Goal: Task Accomplishment & Management: Use online tool/utility

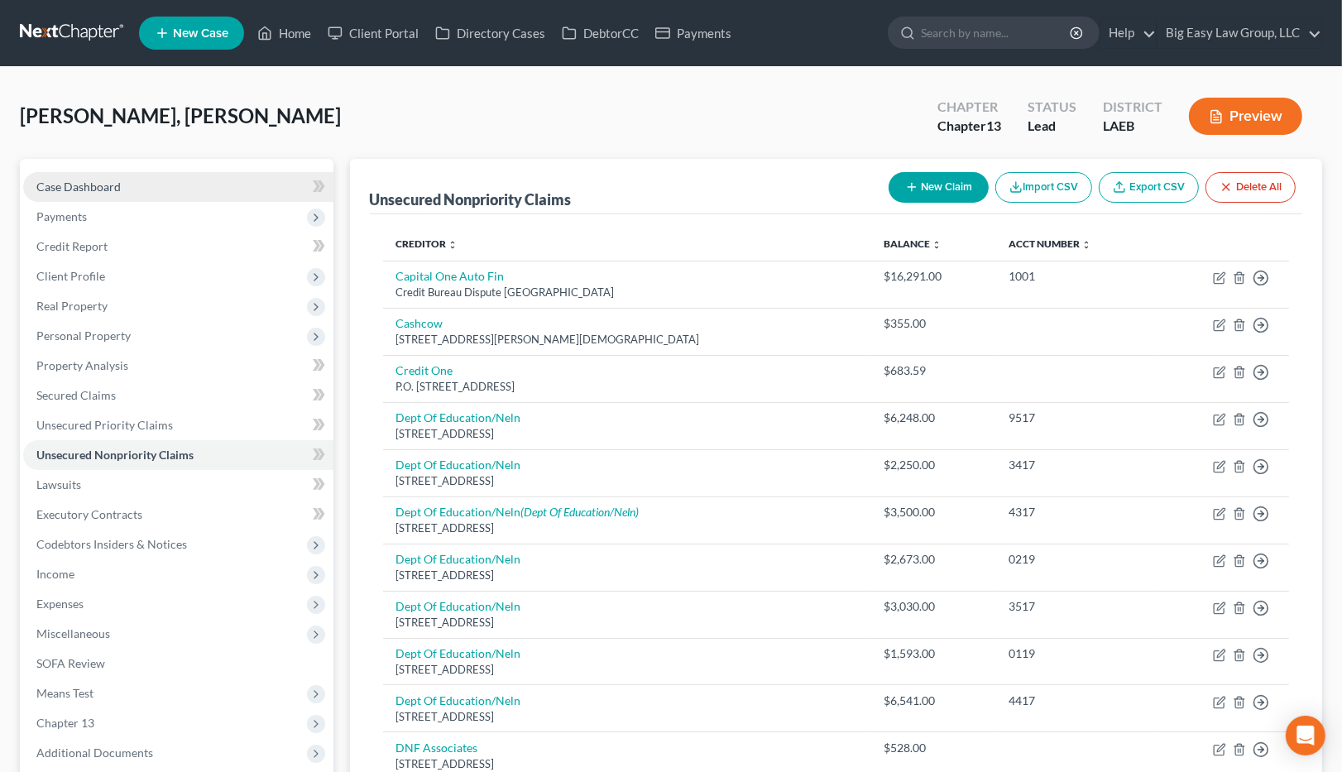
click at [163, 196] on link "Case Dashboard" at bounding box center [178, 187] width 310 height 30
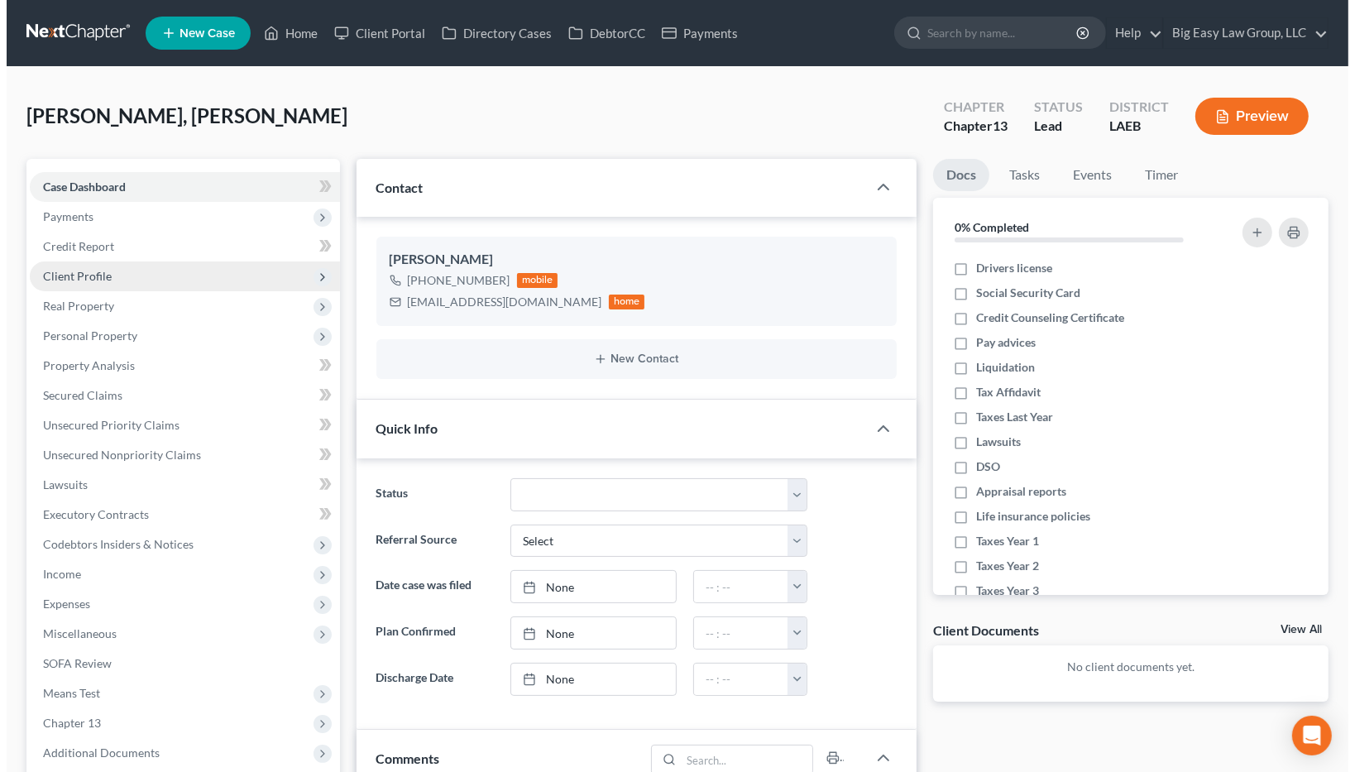
scroll to position [2082, 0]
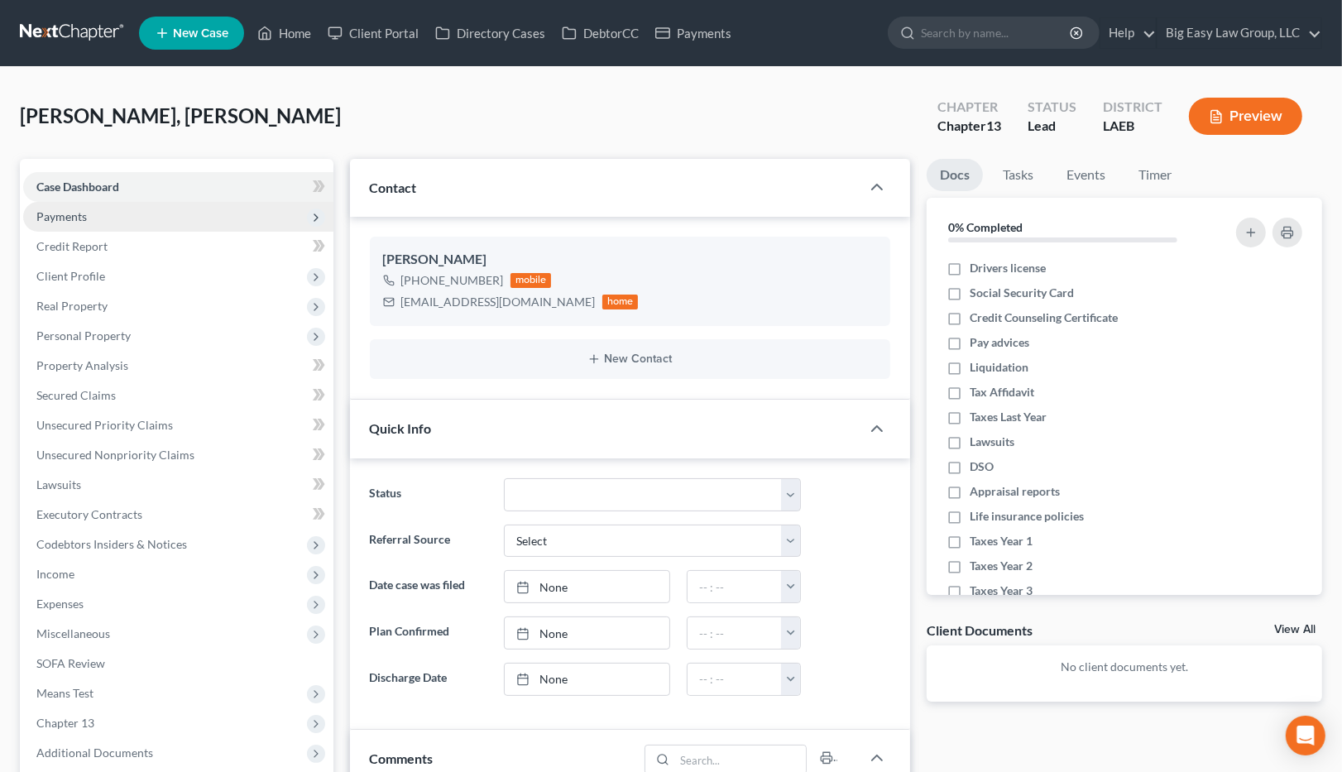
click at [148, 206] on span "Payments" at bounding box center [178, 217] width 310 height 30
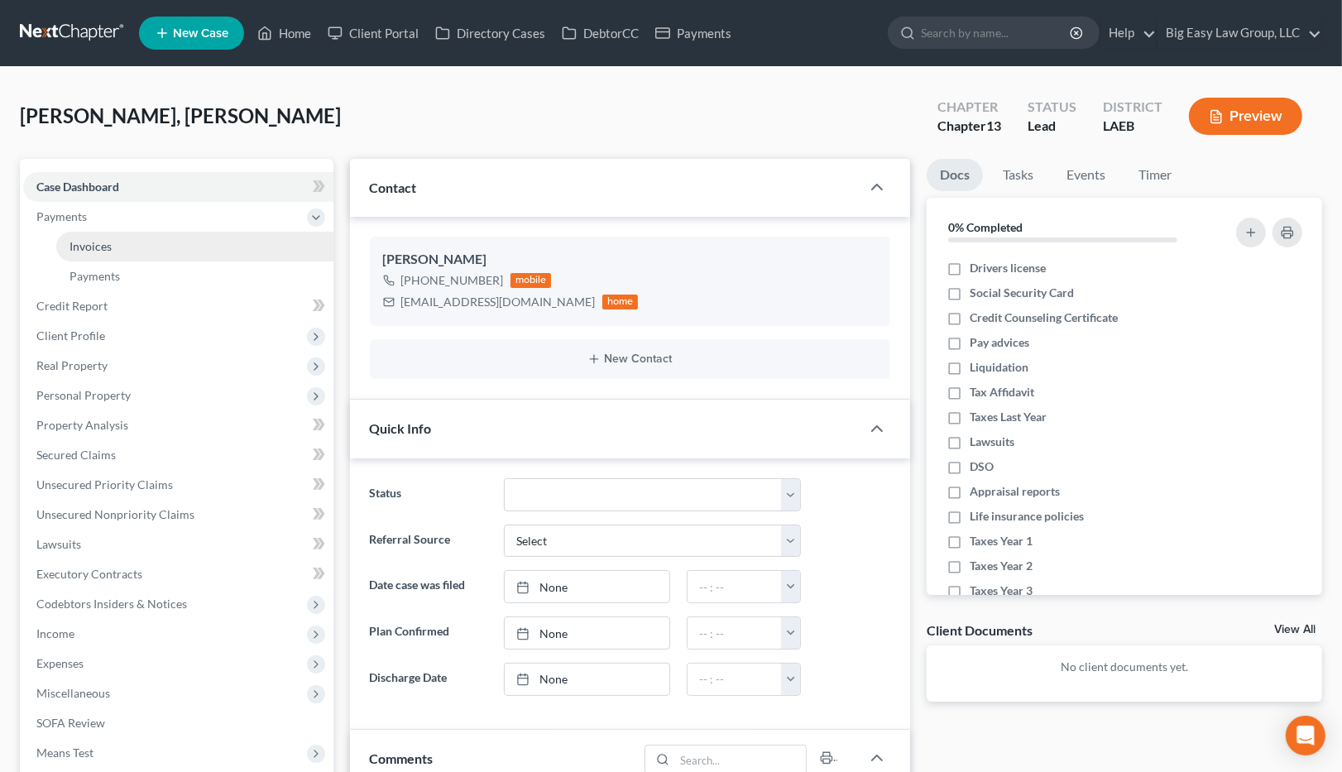
click at [158, 235] on link "Invoices" at bounding box center [194, 247] width 277 height 30
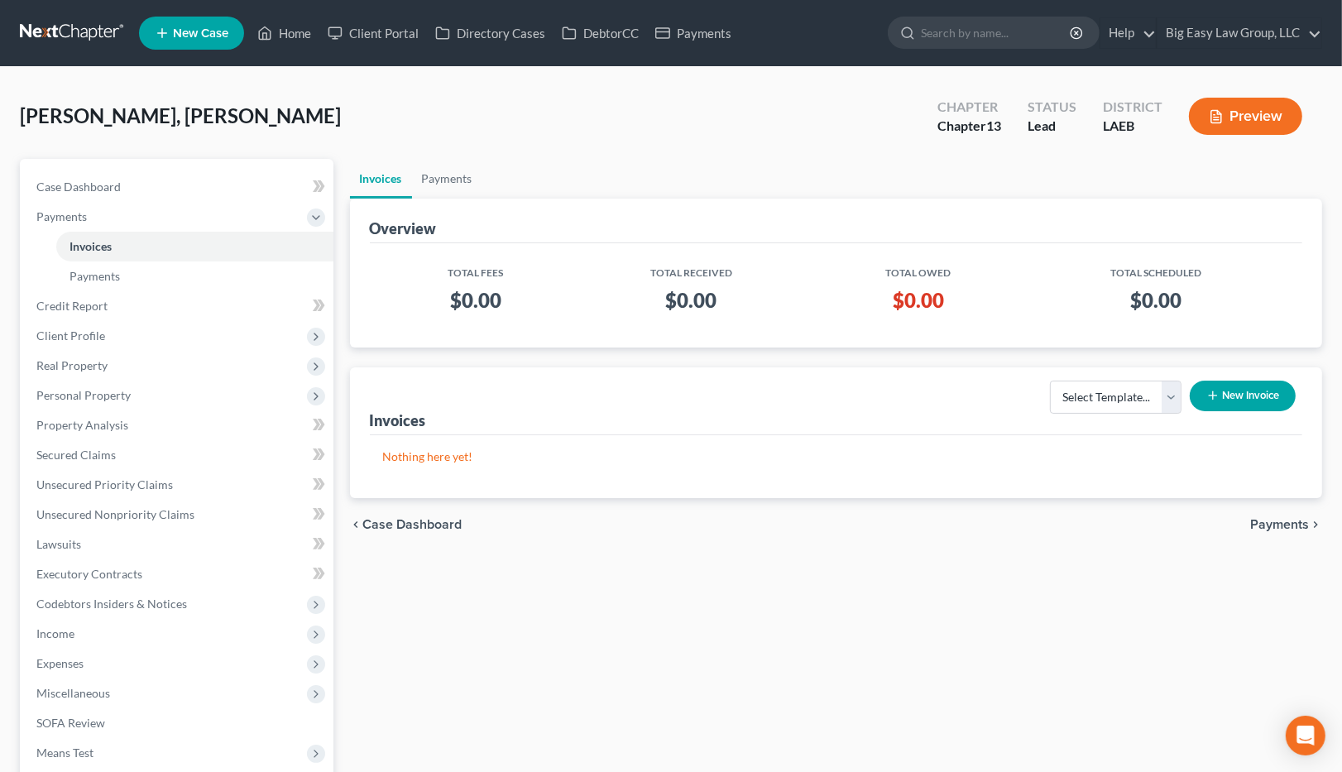
click at [1215, 394] on icon "button" at bounding box center [1212, 395] width 13 height 13
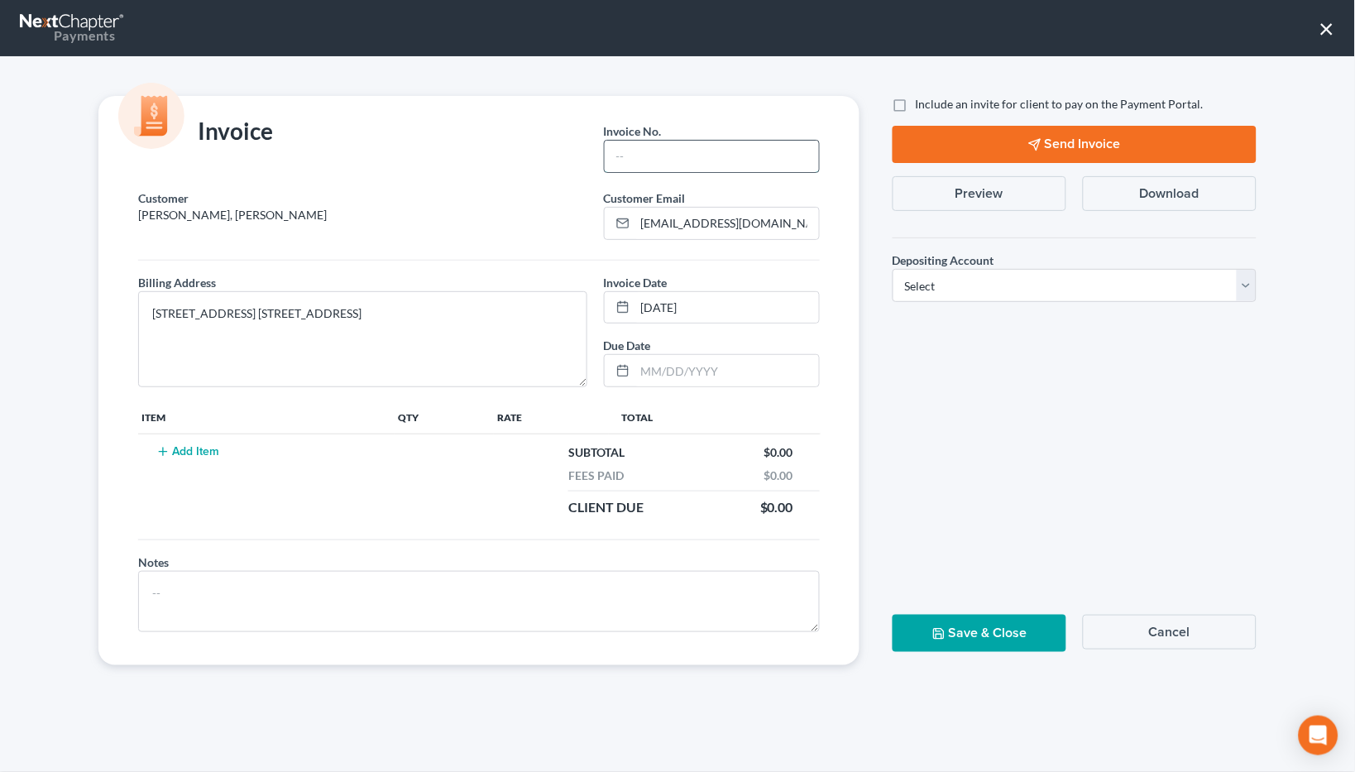
click at [627, 146] on input "text" at bounding box center [712, 156] width 214 height 31
type input "1"
click at [209, 444] on td "Add Item" at bounding box center [266, 480] width 256 height 92
click at [204, 452] on button "Add Item" at bounding box center [187, 451] width 73 height 13
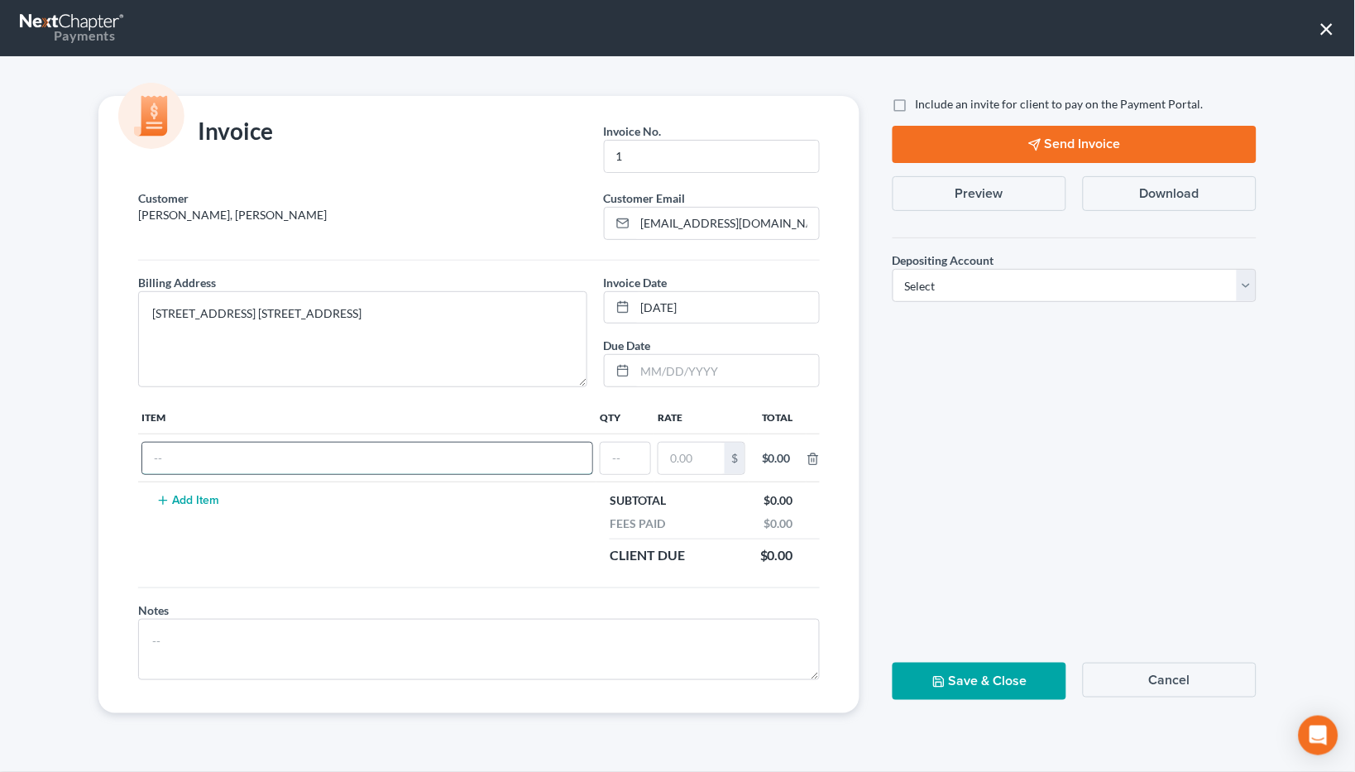
click at [228, 458] on input "text" at bounding box center [367, 458] width 450 height 31
type input "fee"
type input "1"
type input "35"
click at [698, 450] on input "35" at bounding box center [687, 458] width 66 height 31
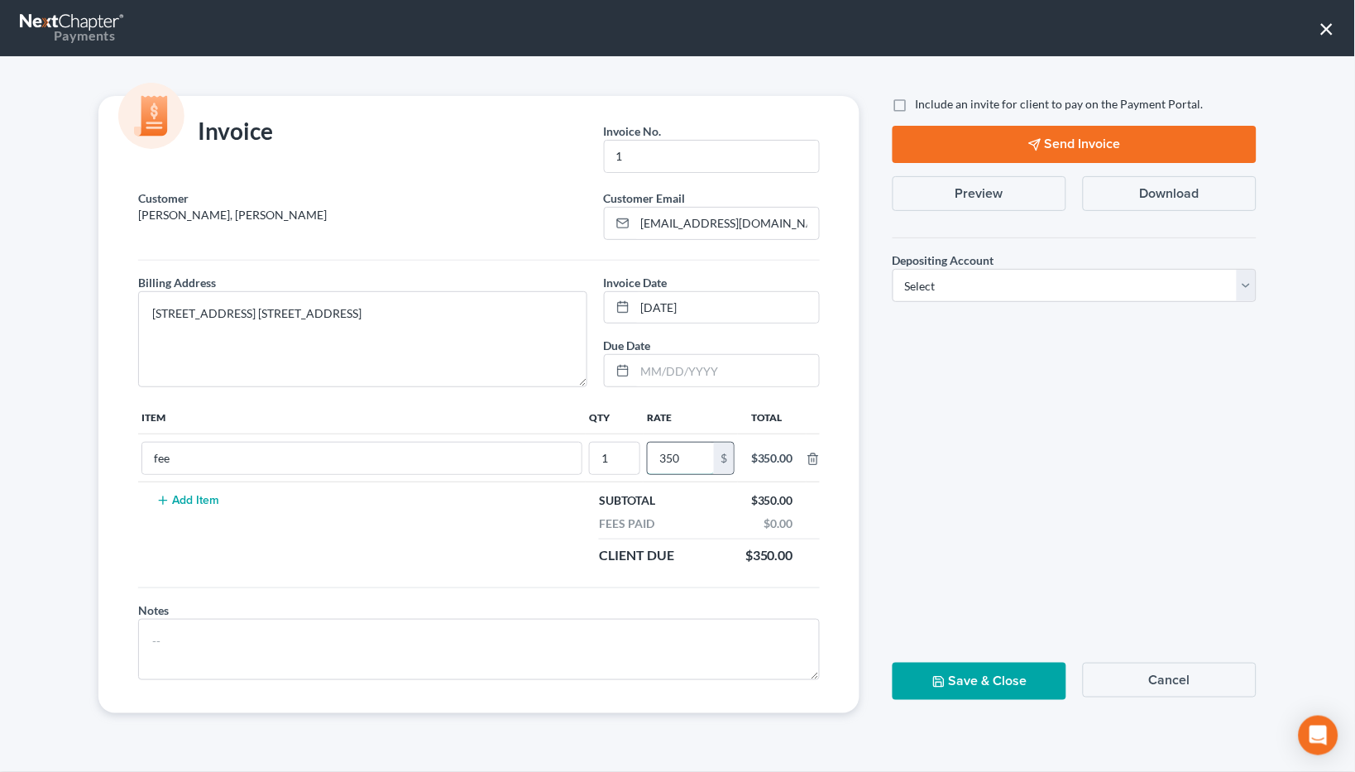
type input "350"
click at [951, 282] on select "Select Operation Trust" at bounding box center [1075, 285] width 364 height 33
select select "0"
click at [893, 269] on select "Select Operation Trust" at bounding box center [1075, 285] width 364 height 33
click at [987, 672] on button "Save & Close" at bounding box center [980, 681] width 174 height 37
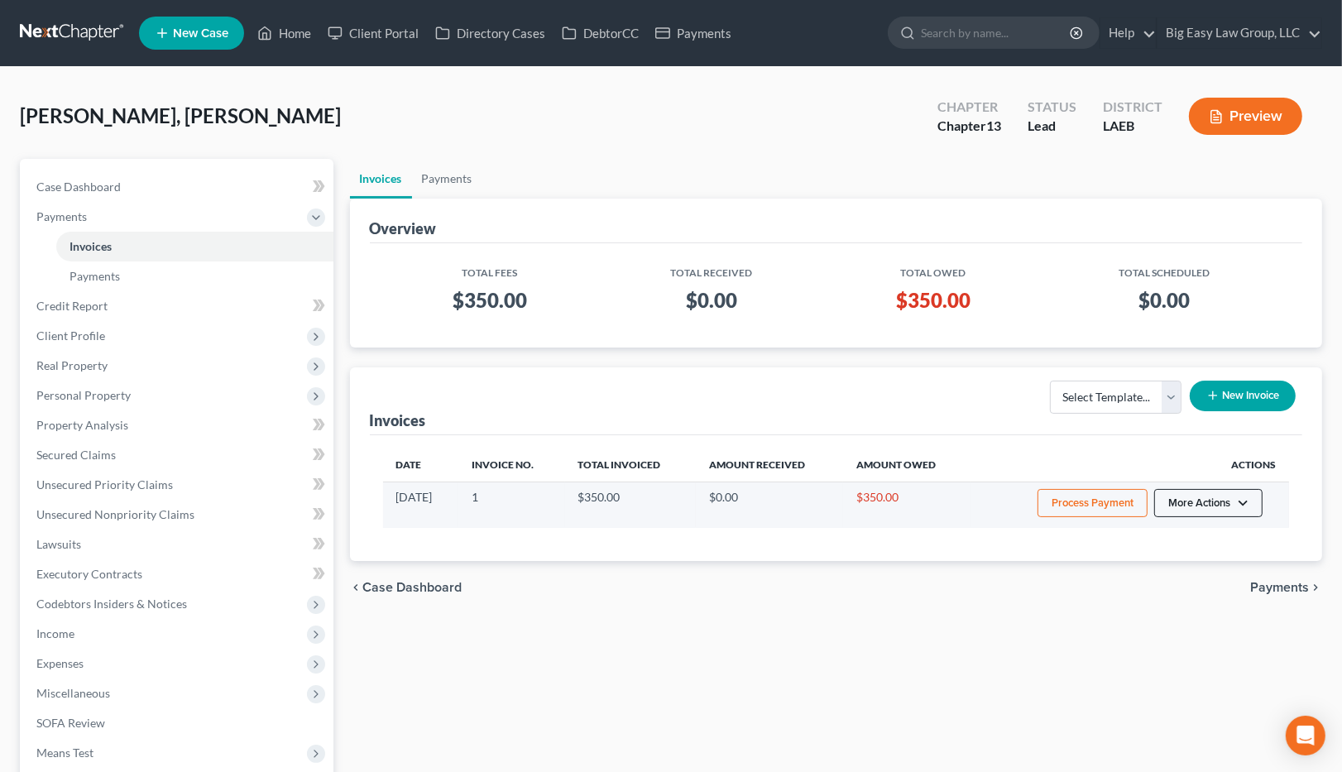
click at [1211, 508] on button "More Actions" at bounding box center [1208, 503] width 108 height 28
click at [1207, 560] on link "Record Cash or Check Payment" at bounding box center [1231, 566] width 194 height 28
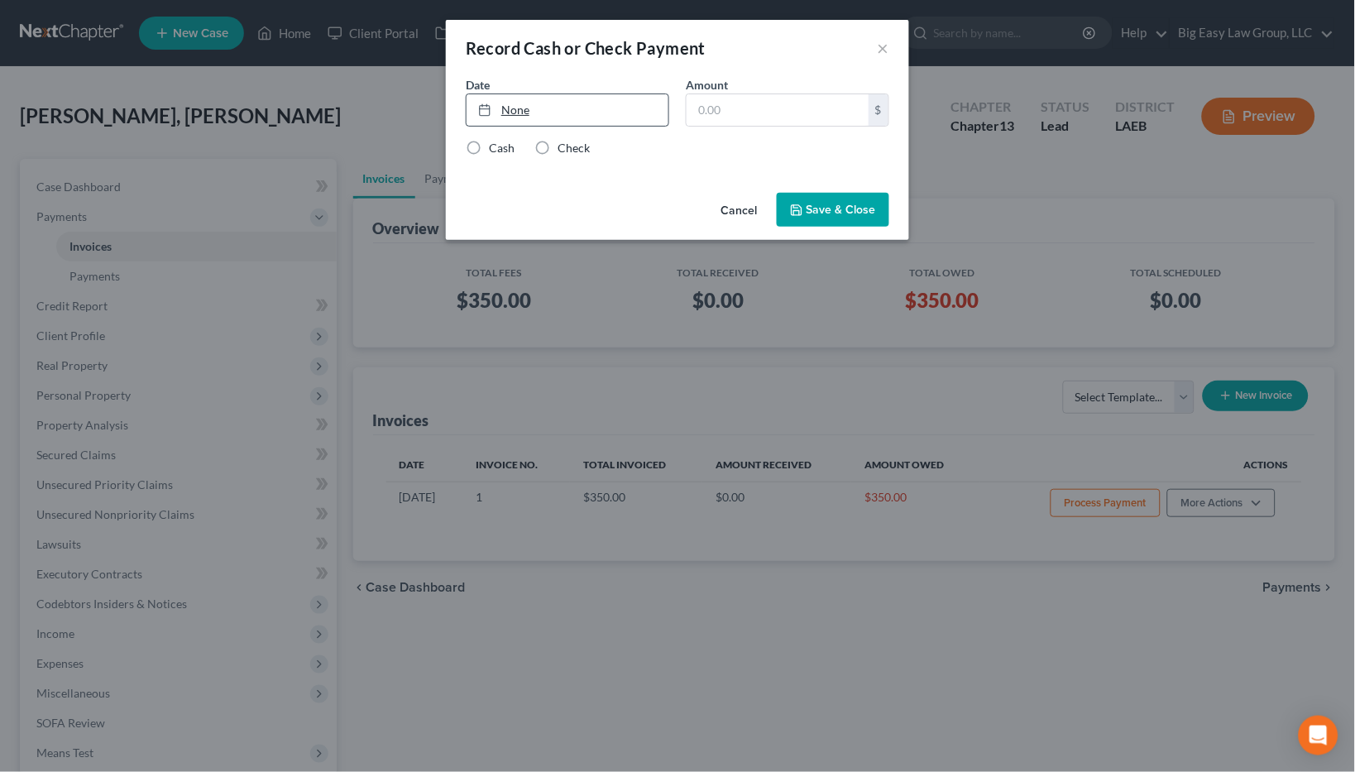
drag, startPoint x: 491, startPoint y: 143, endPoint x: 539, endPoint y: 99, distance: 65.0
click at [491, 142] on label "Cash" at bounding box center [502, 148] width 26 height 17
click at [496, 142] on input "Cash" at bounding box center [501, 145] width 11 height 11
radio input "true"
click at [544, 94] on link "9/10/2025" at bounding box center [568, 109] width 202 height 31
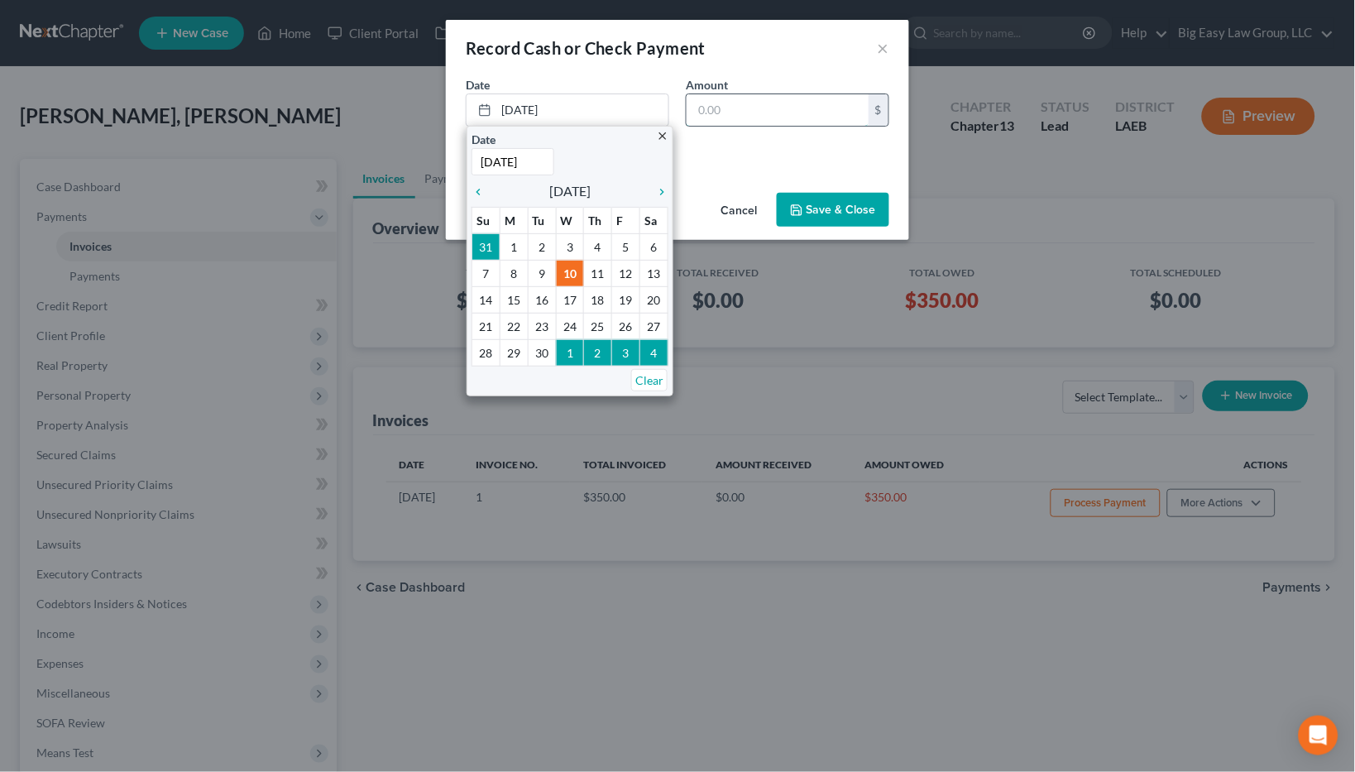
click at [778, 100] on input "text" at bounding box center [778, 109] width 182 height 31
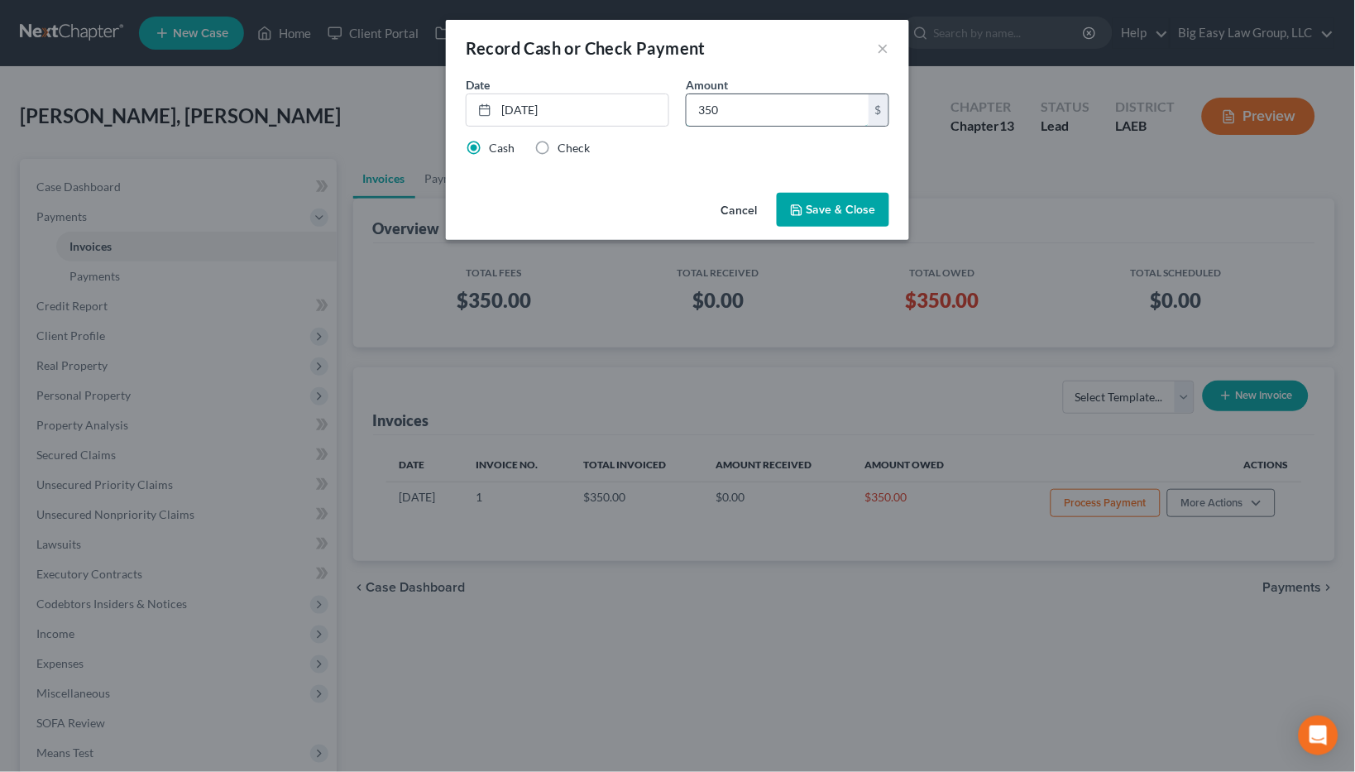
type input "350"
click at [832, 216] on button "Save & Close" at bounding box center [833, 210] width 113 height 35
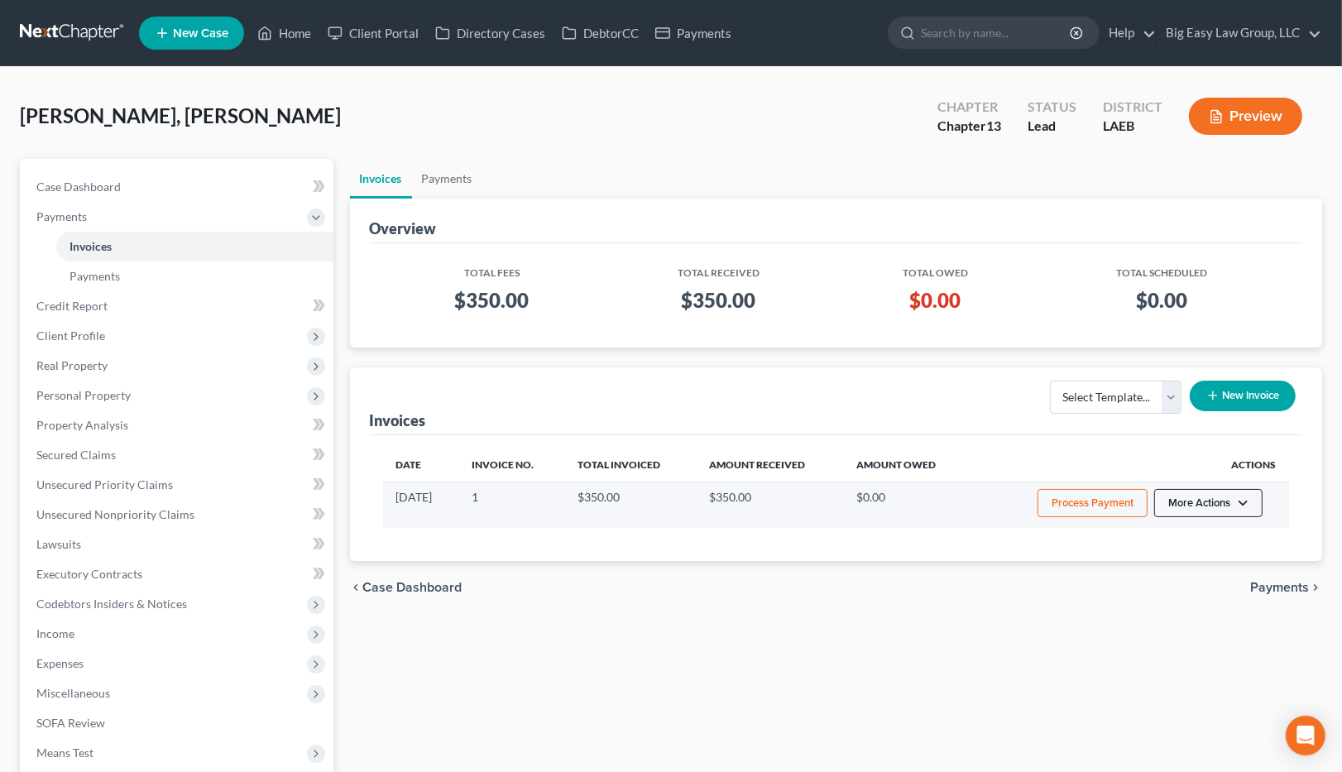
drag, startPoint x: 1235, startPoint y: 506, endPoint x: 1222, endPoint y: 499, distance: 14.8
click at [1230, 503] on button "More Actions" at bounding box center [1208, 503] width 108 height 28
click at [1240, 543] on link "View/Edit" at bounding box center [1231, 539] width 194 height 28
select select "0"
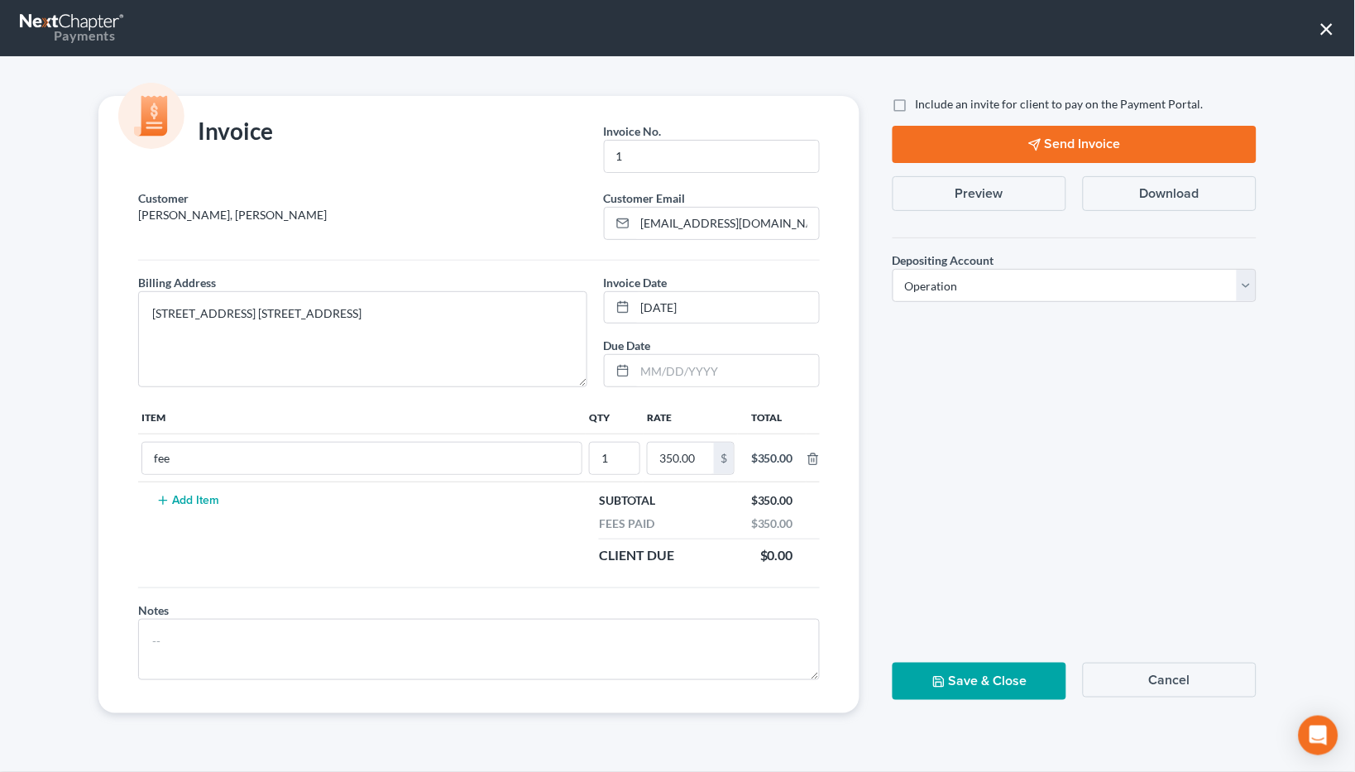
click at [1036, 184] on button "Preview" at bounding box center [980, 193] width 174 height 35
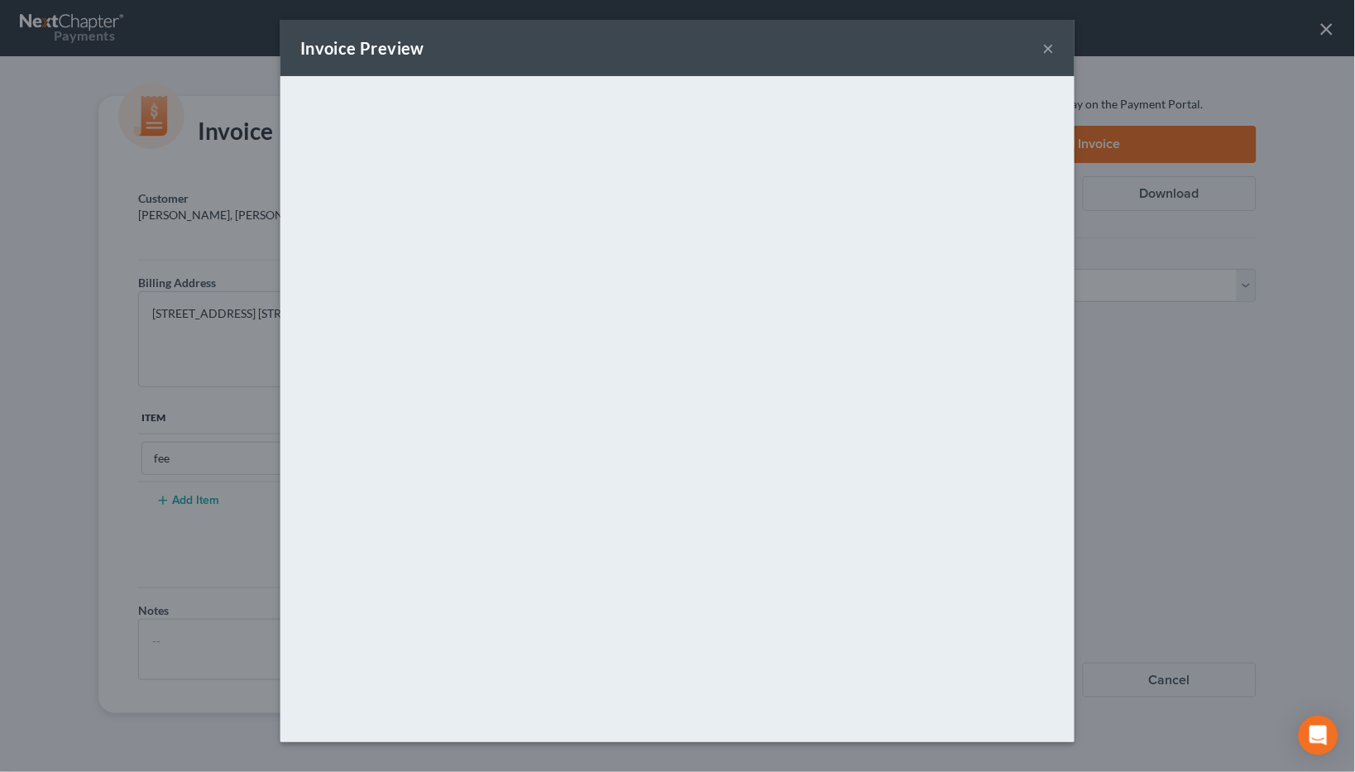
click at [1038, 46] on div "Invoice Preview ×" at bounding box center [677, 48] width 794 height 56
click at [1048, 52] on button "×" at bounding box center [1049, 48] width 12 height 20
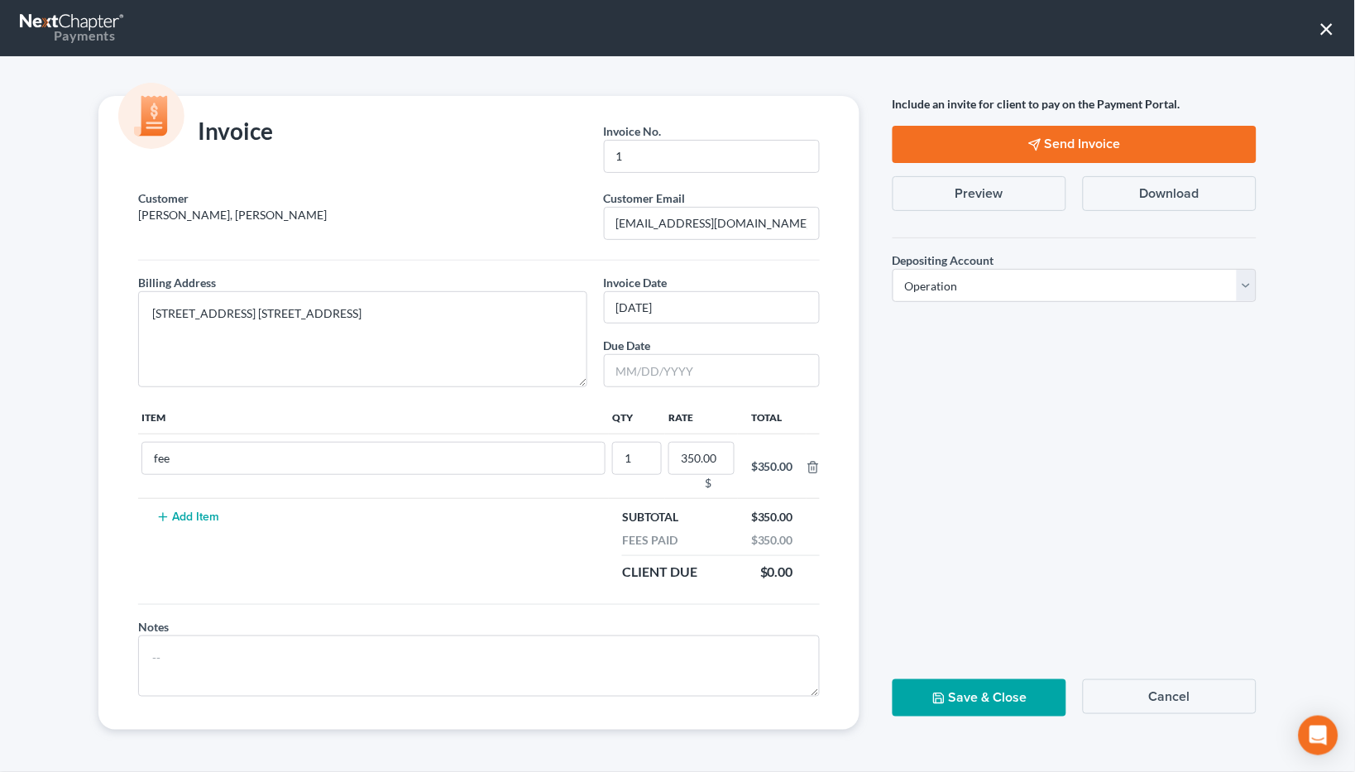
click at [1323, 36] on button "×" at bounding box center [1328, 28] width 16 height 26
drag, startPoint x: 1326, startPoint y: 28, endPoint x: 476, endPoint y: 117, distance: 854.4
click at [1326, 28] on button "×" at bounding box center [1328, 28] width 16 height 26
drag, startPoint x: 1327, startPoint y: 27, endPoint x: 1329, endPoint y: 4, distance: 23.2
click at [1326, 28] on button "×" at bounding box center [1328, 28] width 16 height 26
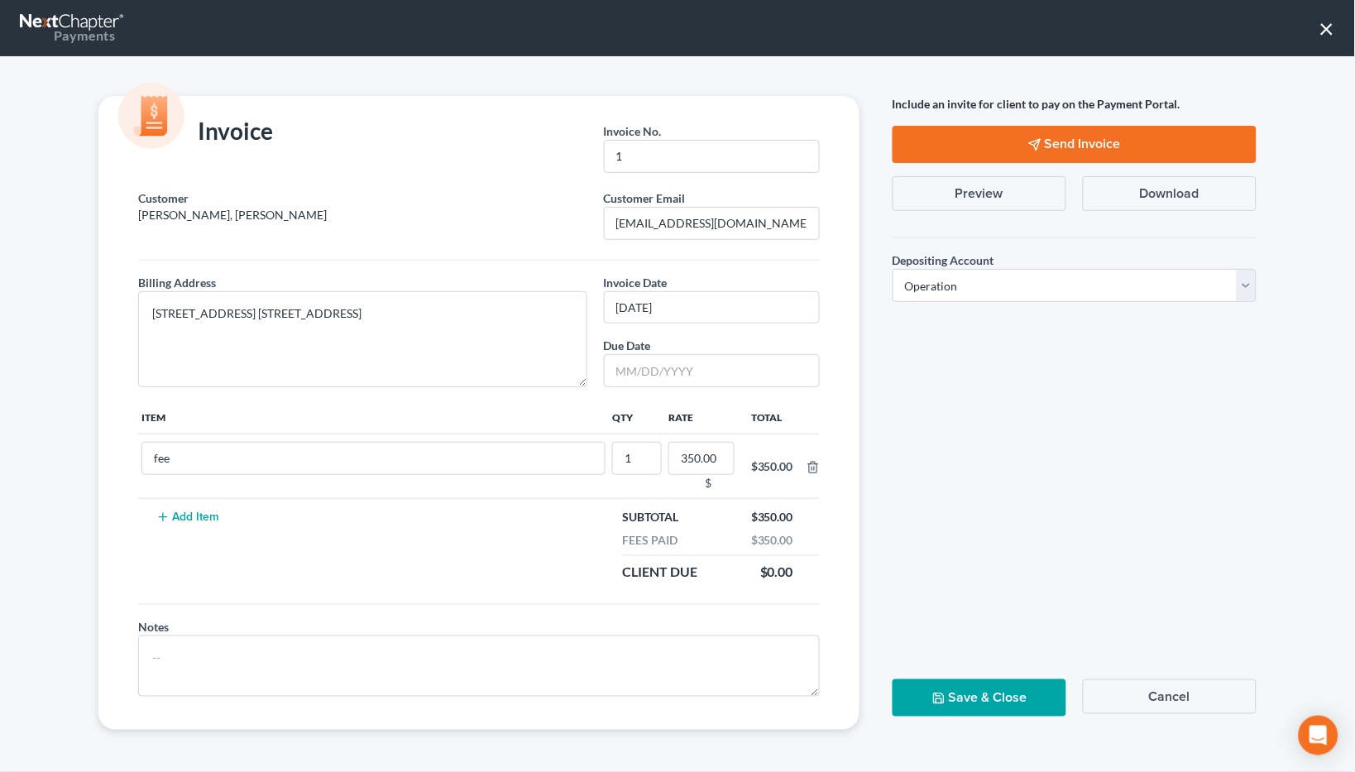
click at [1026, 705] on button "Save & Close" at bounding box center [980, 697] width 174 height 37
click at [1332, 31] on button "×" at bounding box center [1328, 28] width 16 height 26
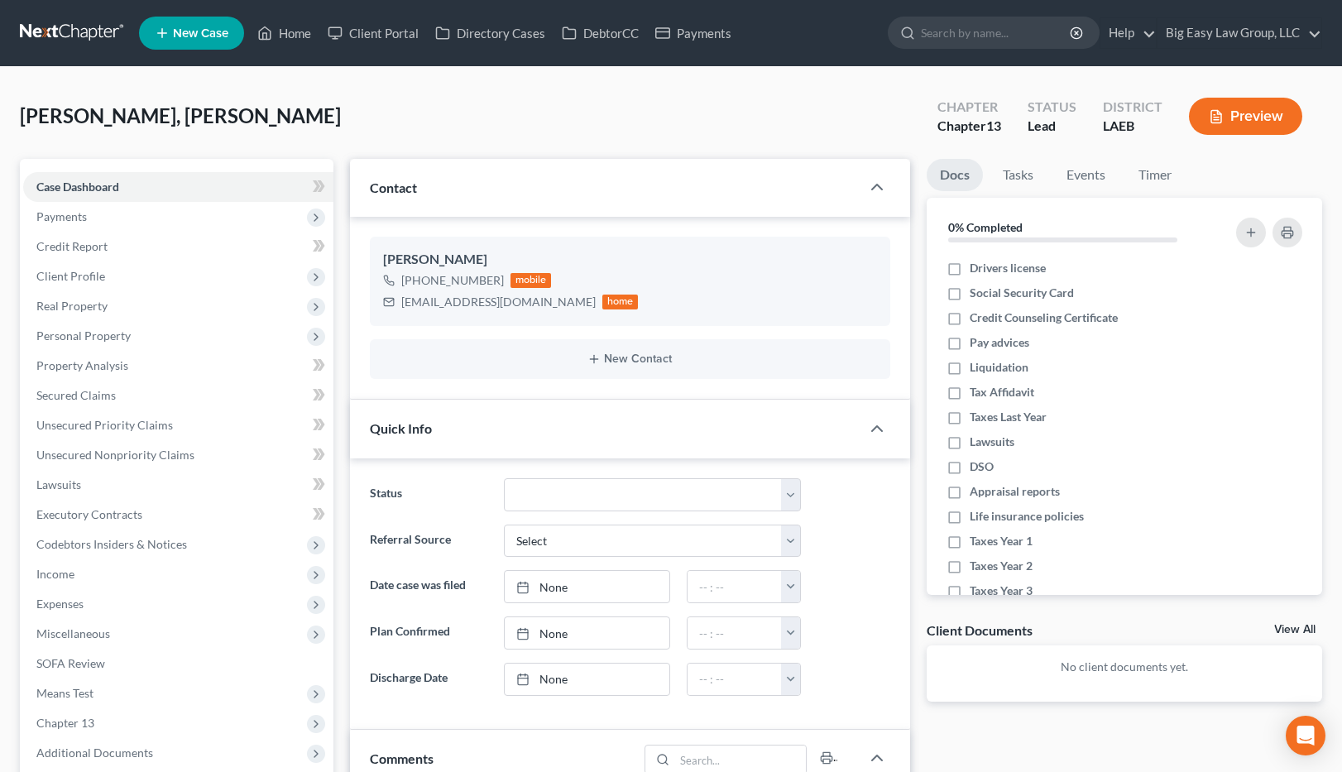
select select "0"
drag, startPoint x: 153, startPoint y: 224, endPoint x: 187, endPoint y: 216, distance: 34.9
click at [153, 223] on span "Payments" at bounding box center [178, 217] width 310 height 30
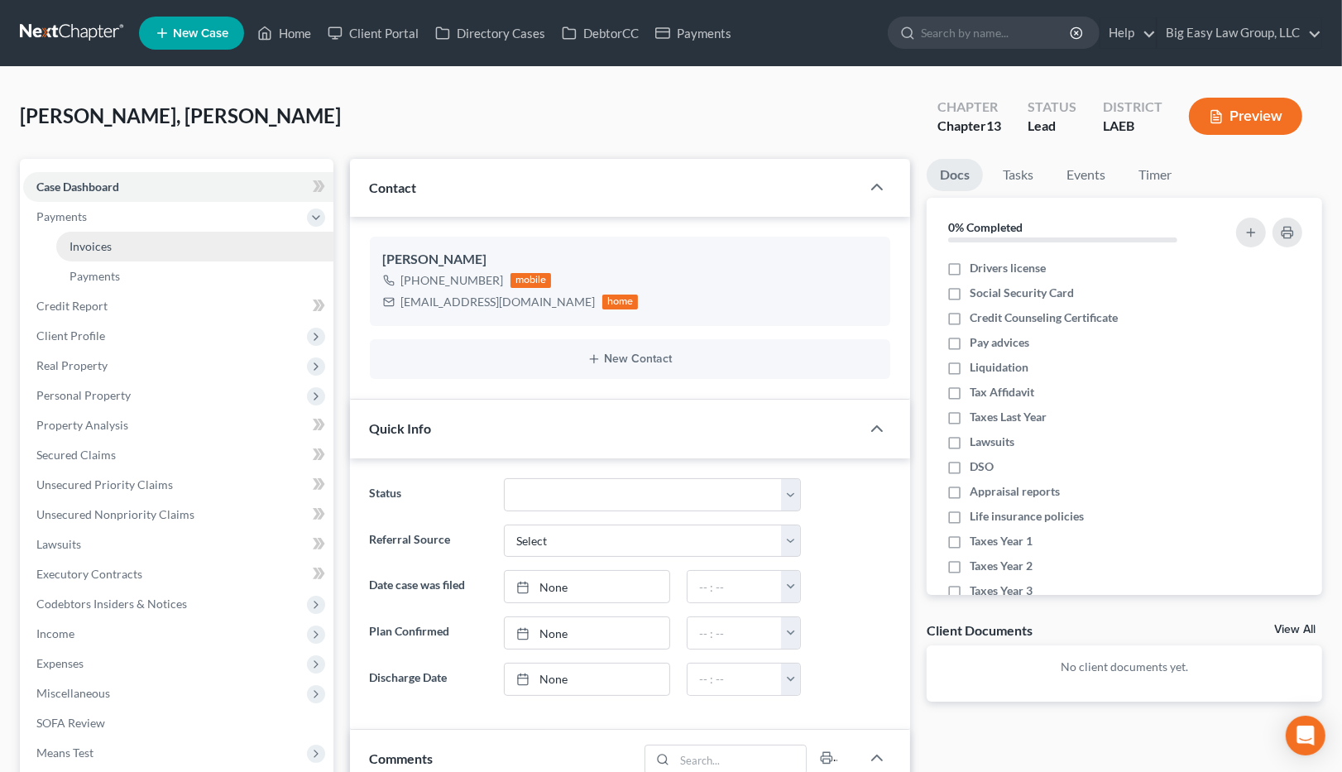
drag, startPoint x: 175, startPoint y: 256, endPoint x: 313, endPoint y: 236, distance: 139.7
click at [175, 256] on link "Invoices" at bounding box center [194, 247] width 277 height 30
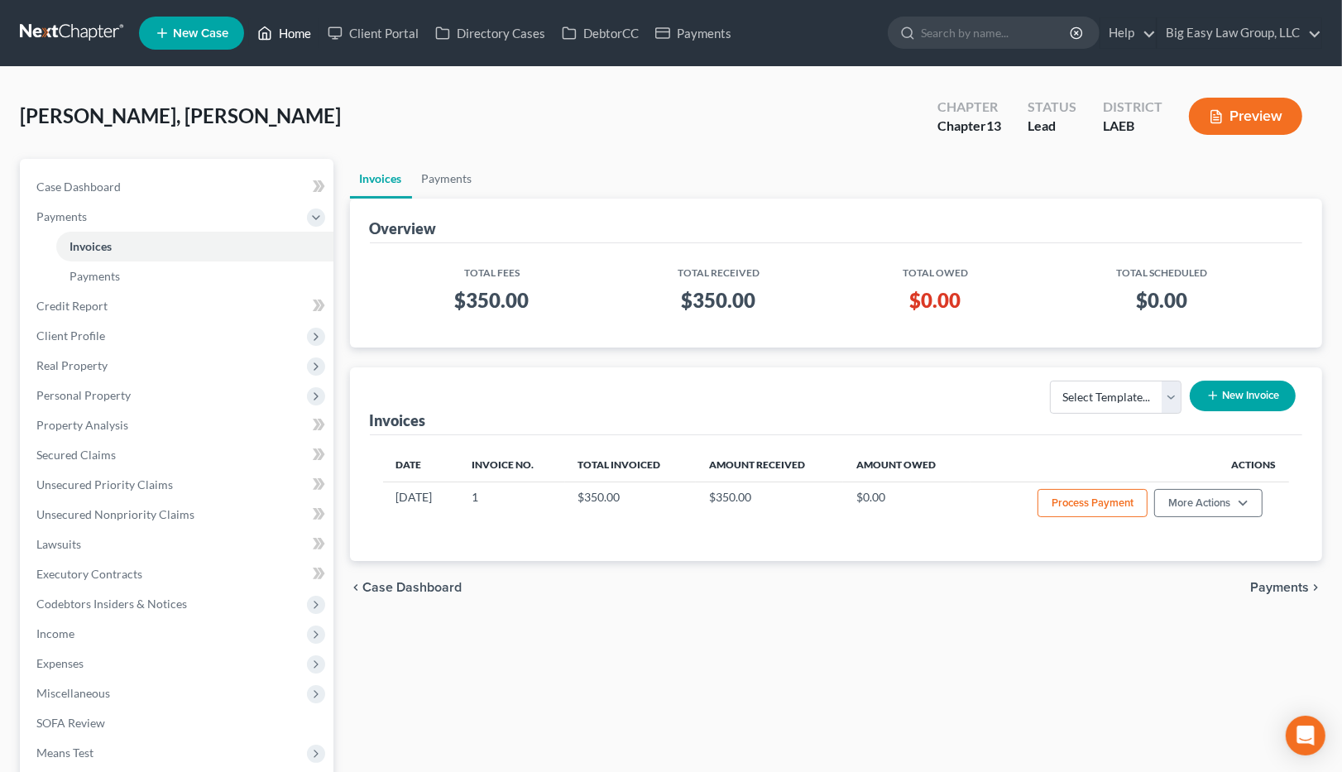
click at [306, 36] on link "Home" at bounding box center [284, 33] width 70 height 30
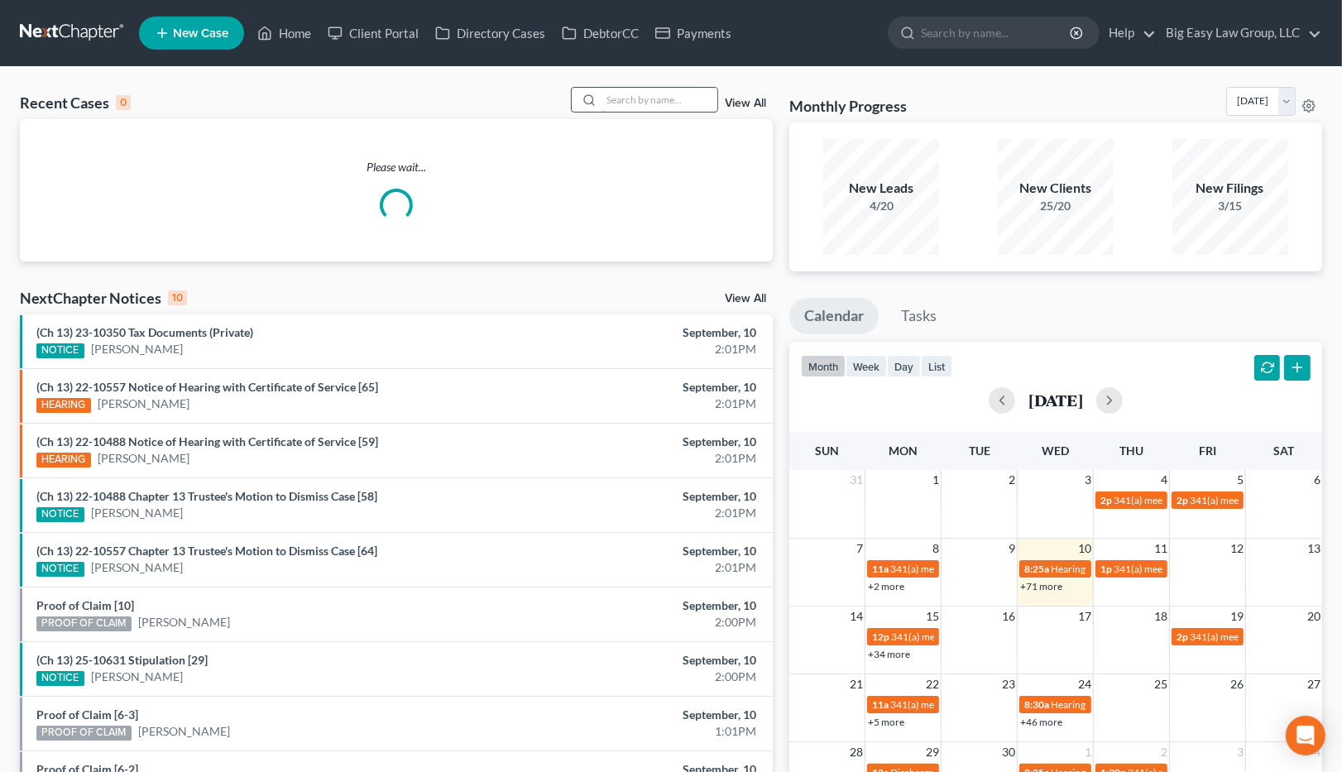
click at [623, 101] on input "search" at bounding box center [660, 100] width 116 height 24
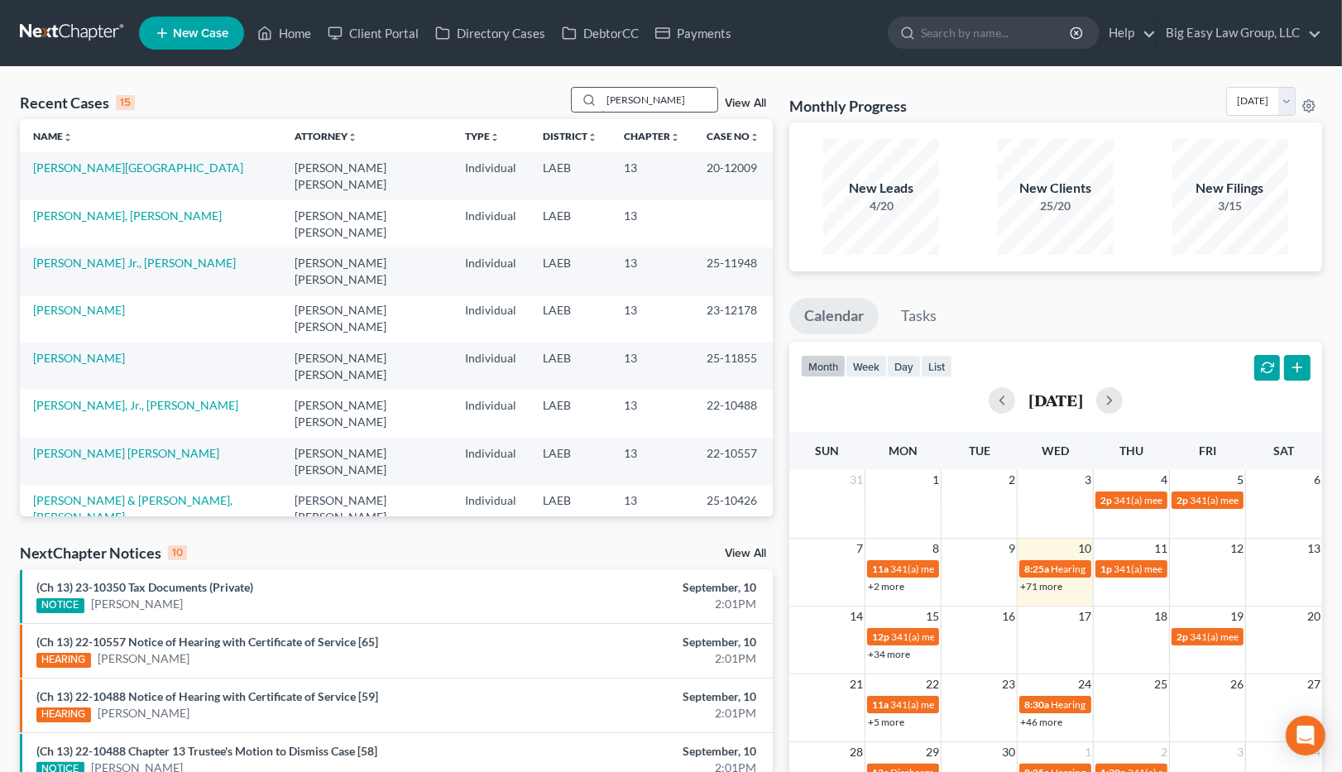
type input "[PERSON_NAME]"
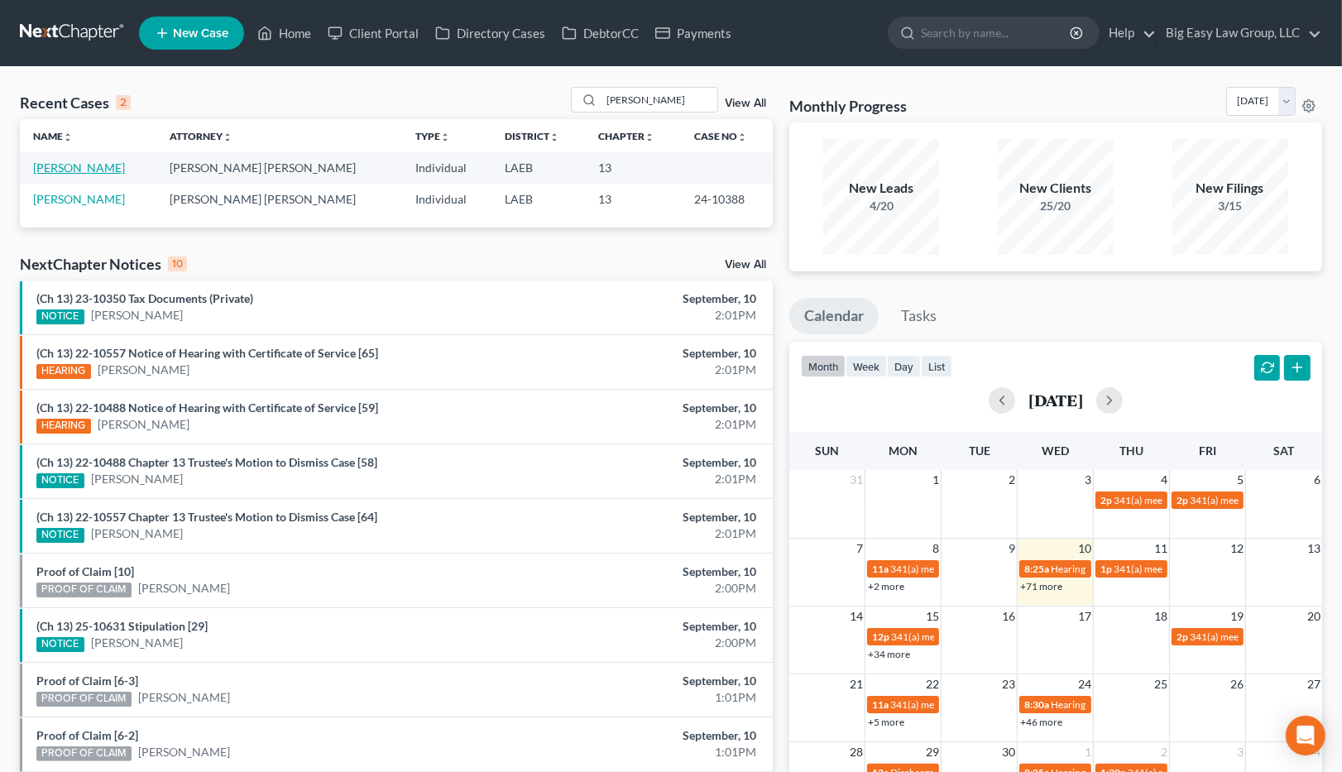
click at [87, 170] on link "[PERSON_NAME]" at bounding box center [79, 168] width 92 height 14
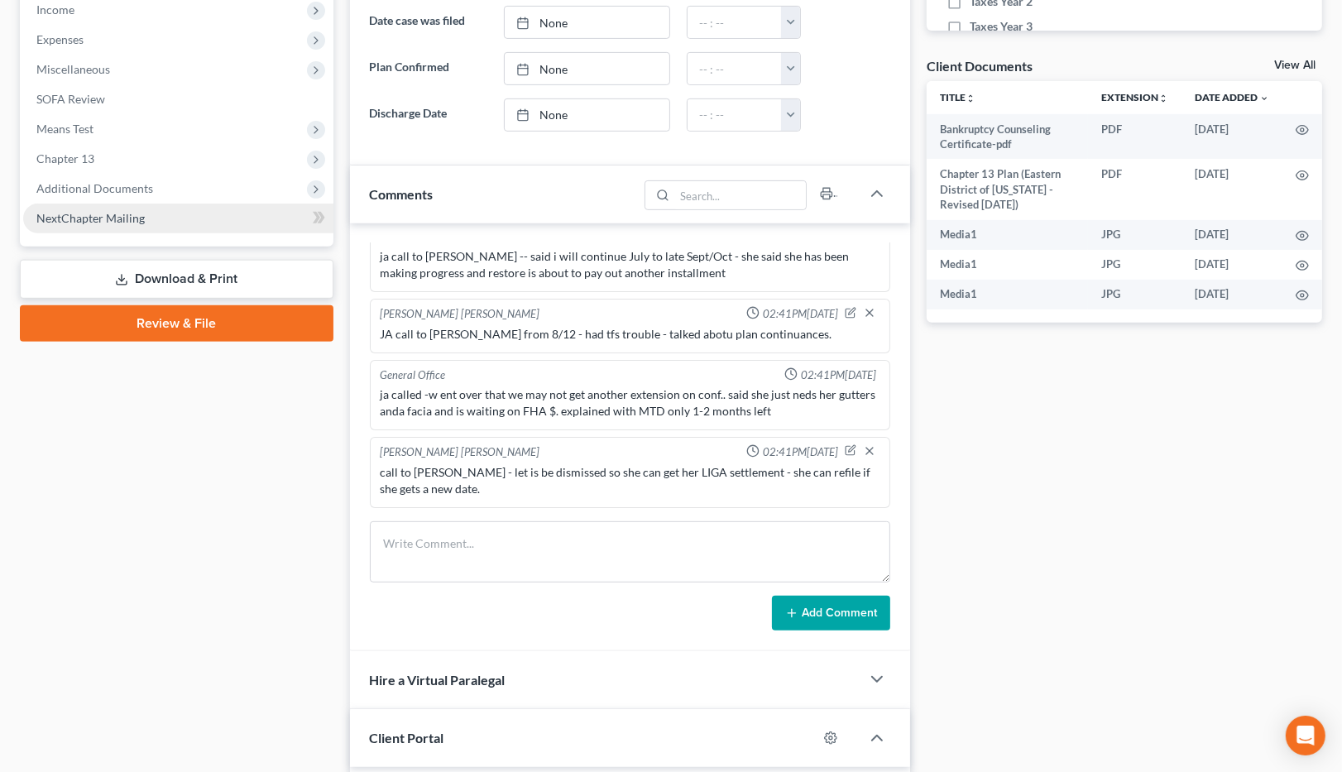
scroll to position [11849, 0]
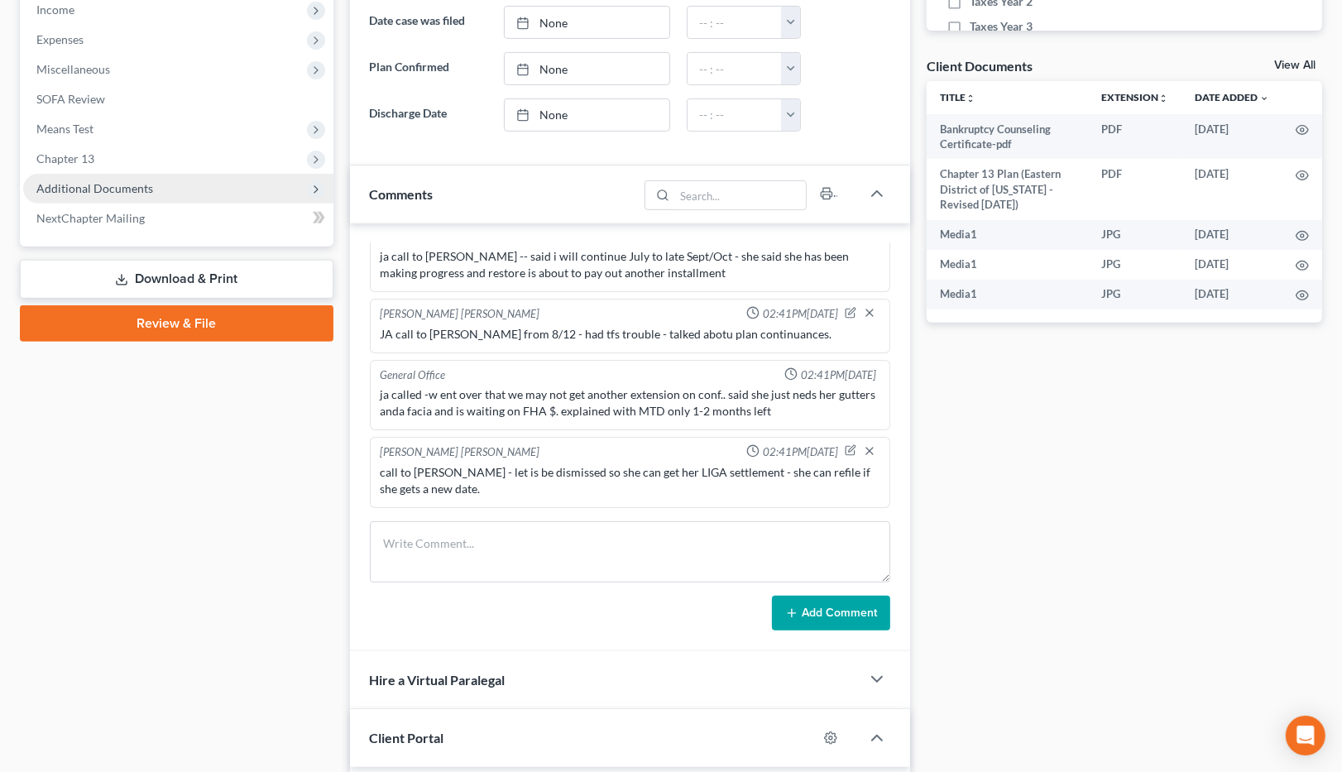
click at [147, 189] on span "Additional Documents" at bounding box center [94, 188] width 117 height 14
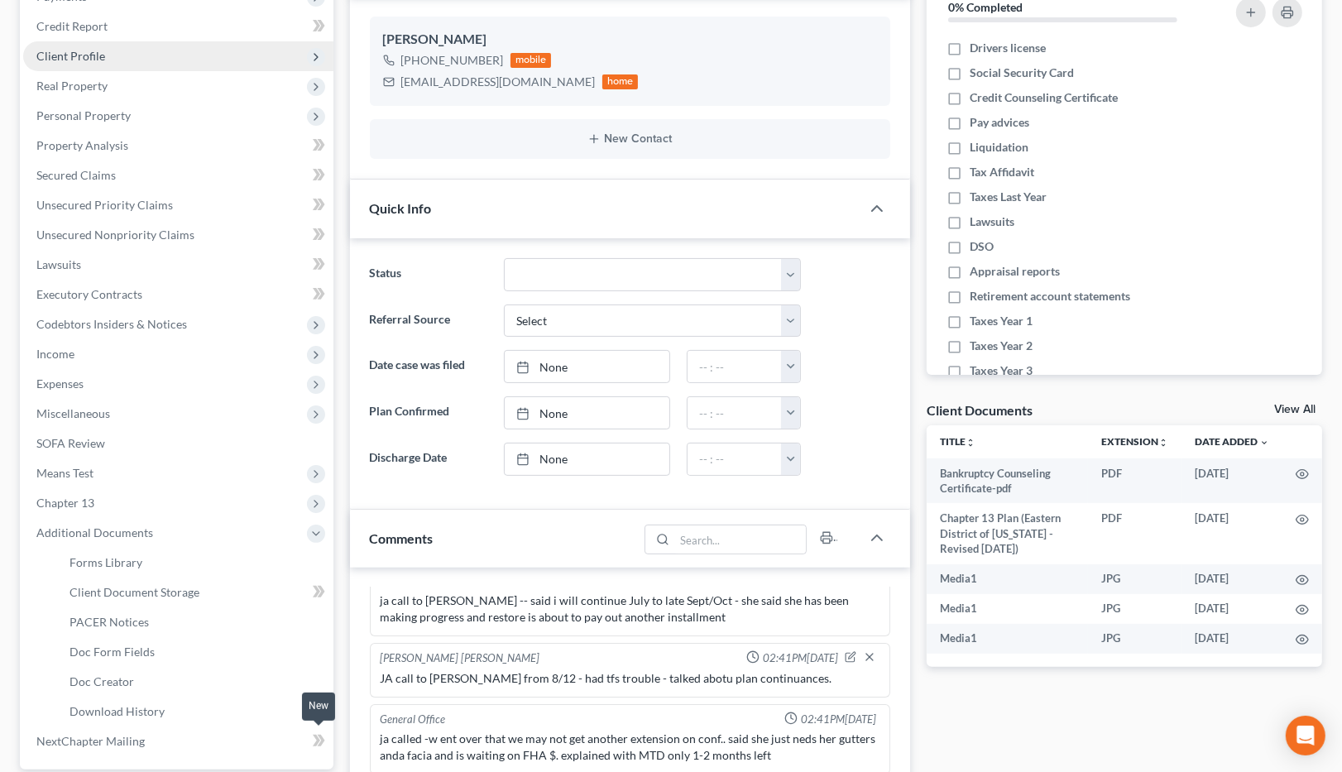
scroll to position [0, 0]
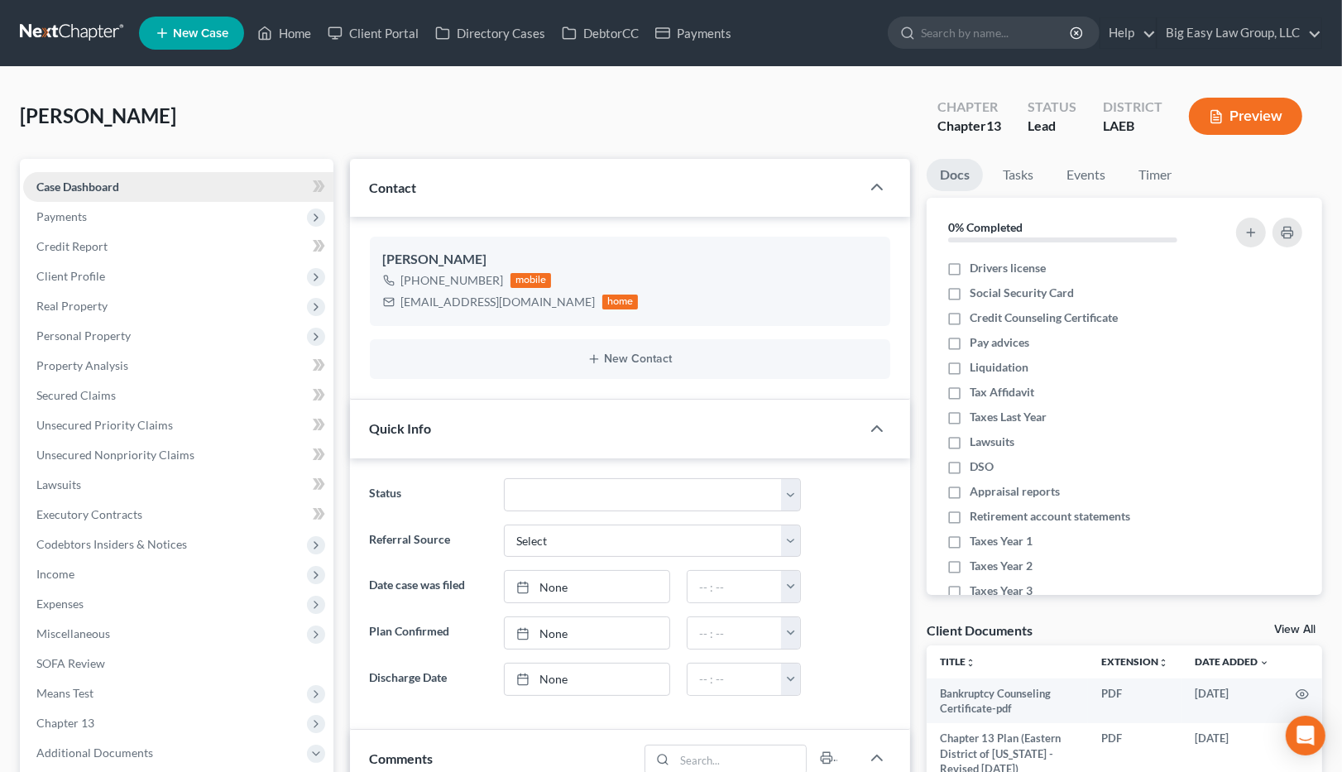
click at [189, 187] on link "Case Dashboard" at bounding box center [178, 187] width 310 height 30
click at [143, 269] on span "Client Profile" at bounding box center [178, 276] width 310 height 30
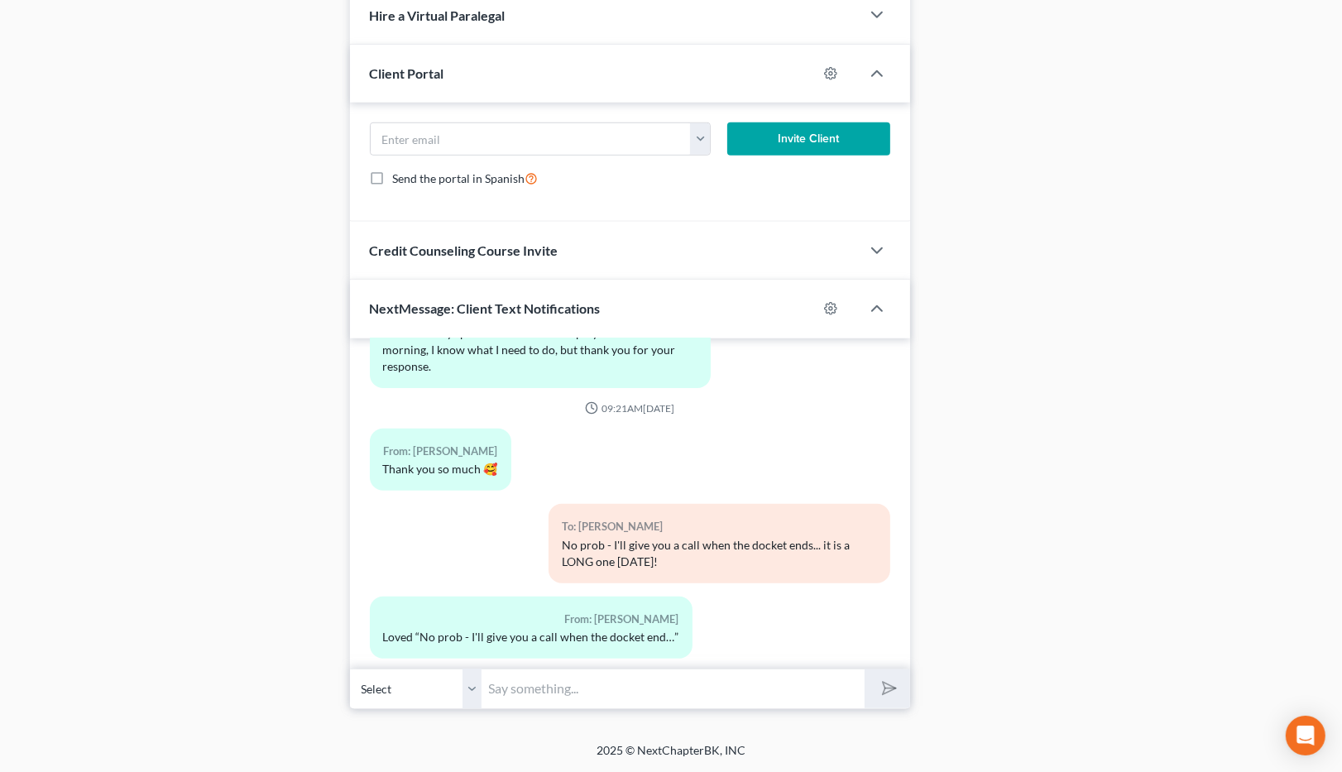
scroll to position [11849, 0]
click at [648, 702] on input "text" at bounding box center [673, 689] width 382 height 41
type input "Please email proof of income 2025"
click at [889, 683] on icon "submit" at bounding box center [886, 688] width 23 height 23
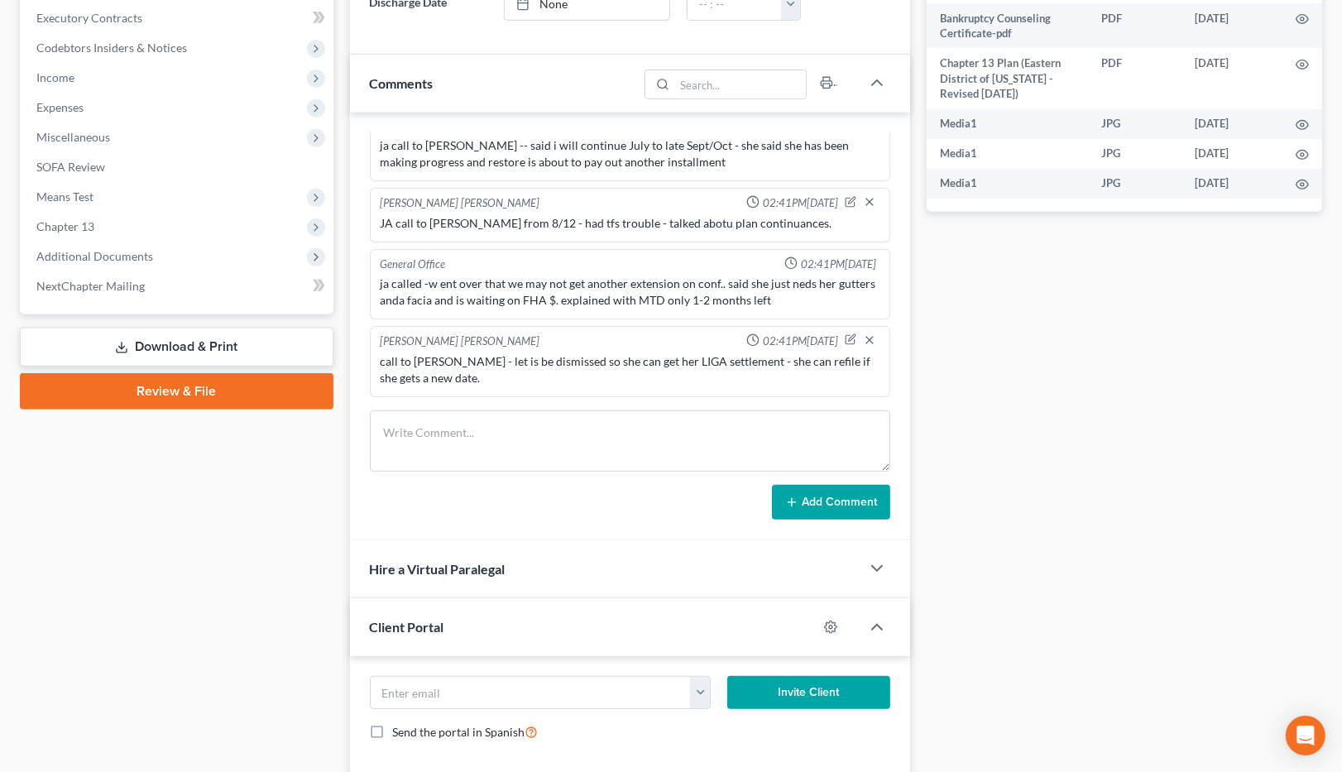
scroll to position [574, 0]
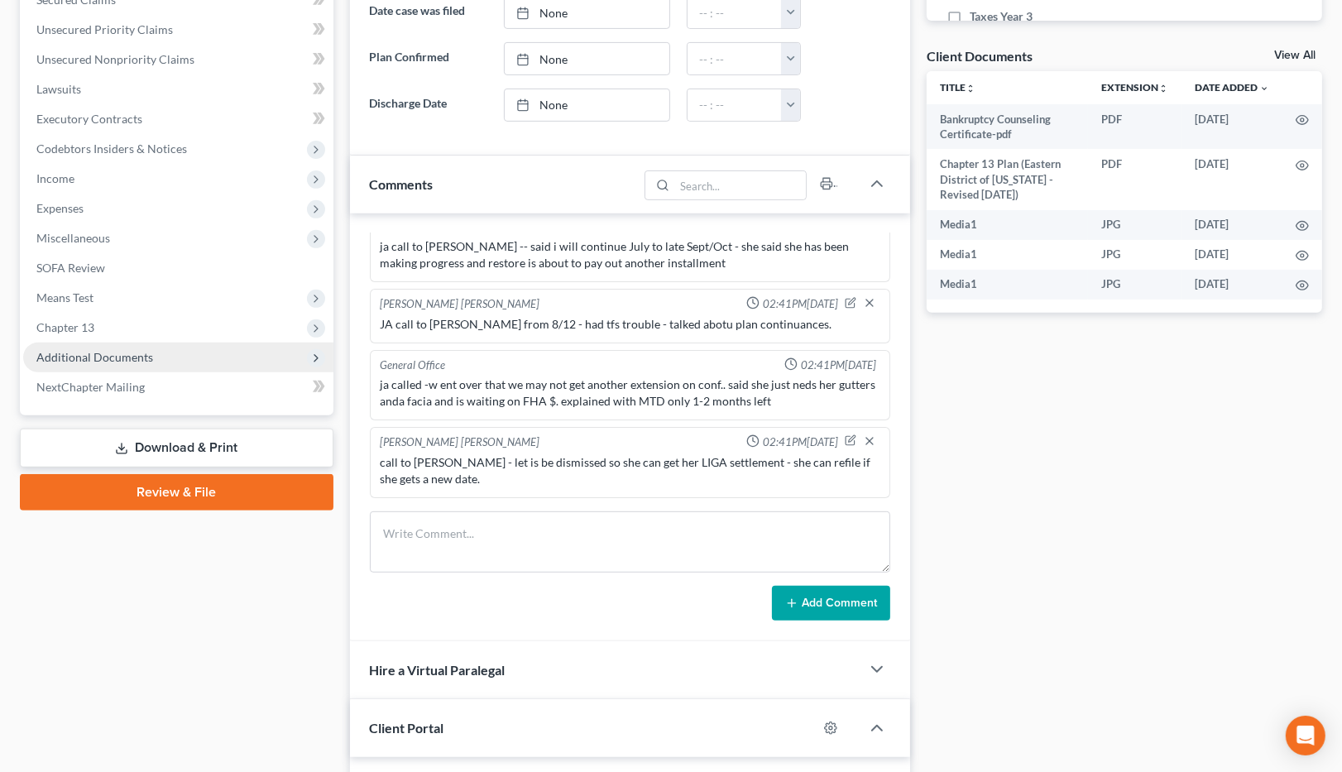
click at [165, 354] on span "Additional Documents" at bounding box center [178, 358] width 310 height 30
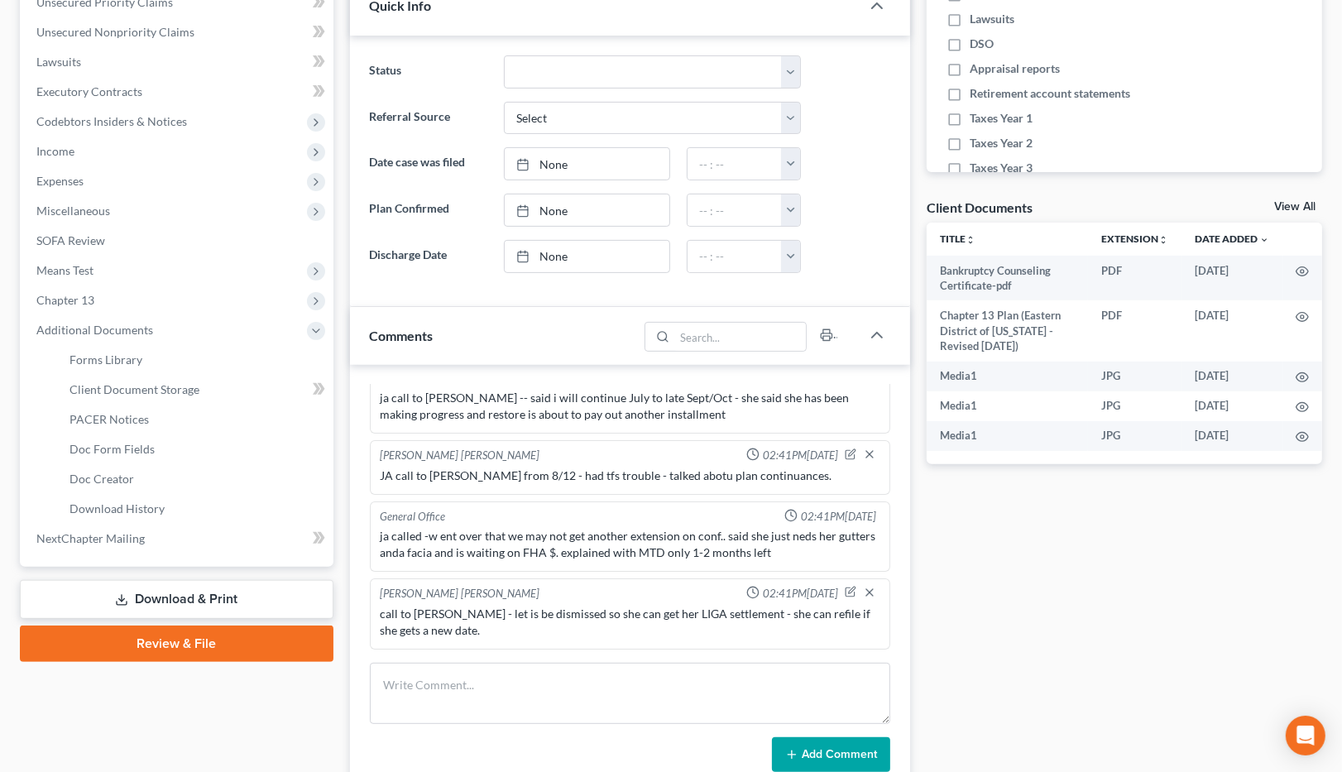
scroll to position [396, 0]
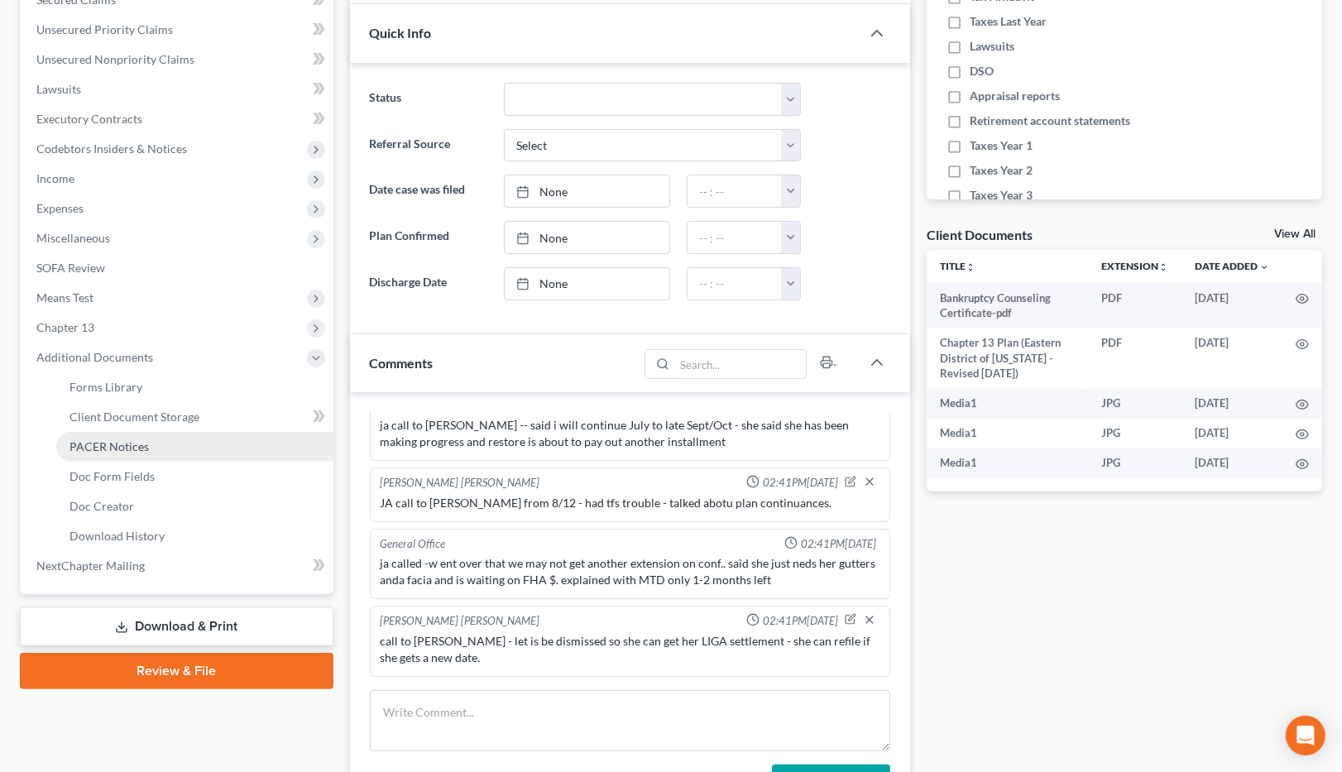
click at [204, 432] on link "PACER Notices" at bounding box center [194, 447] width 277 height 30
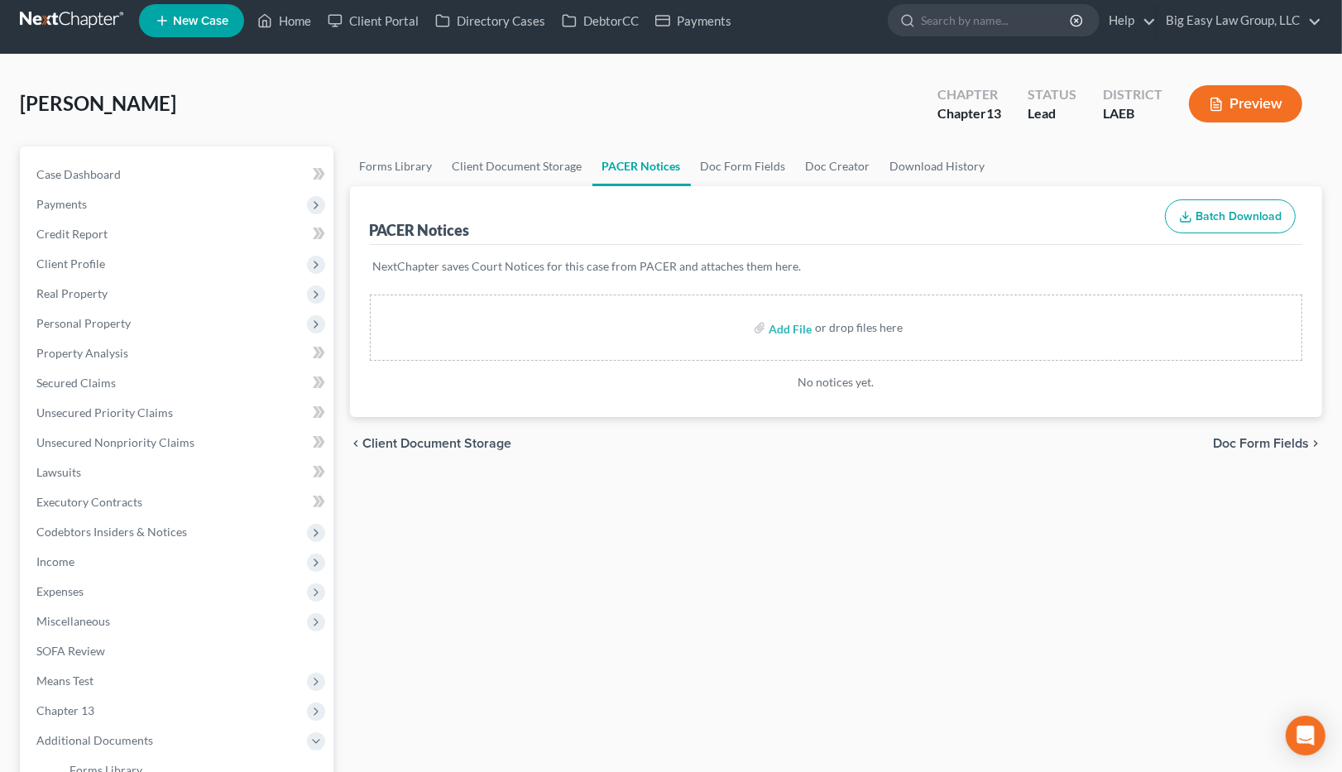
scroll to position [14, 0]
